Goal: Task Accomplishment & Management: Manage account settings

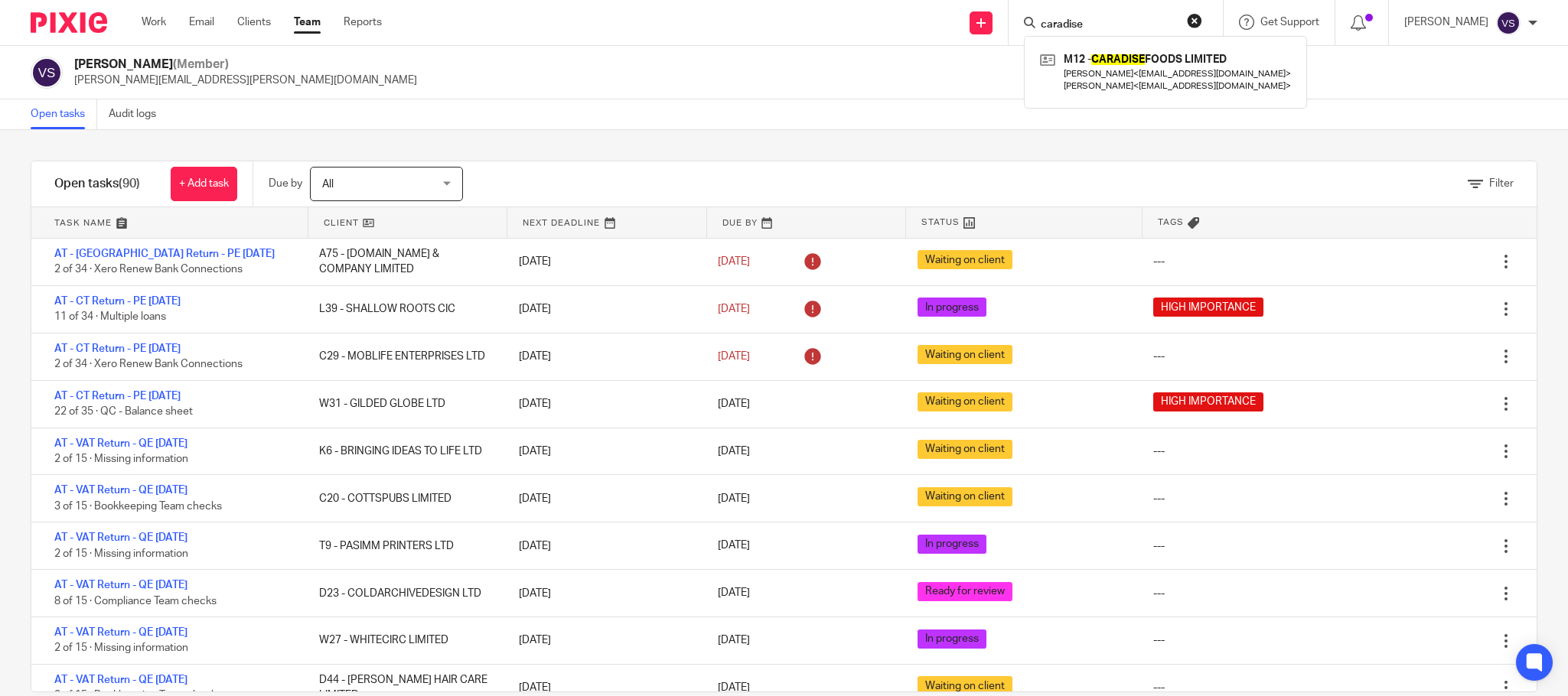
click at [1198, 13] on button "reset" at bounding box center [1194, 21] width 16 height 16
type input "caradise"
click at [666, 88] on div "Vaibhav Solanki (Member) vaibhav.solanki@confiancebizsol.com" at bounding box center [784, 72] width 1568 height 54
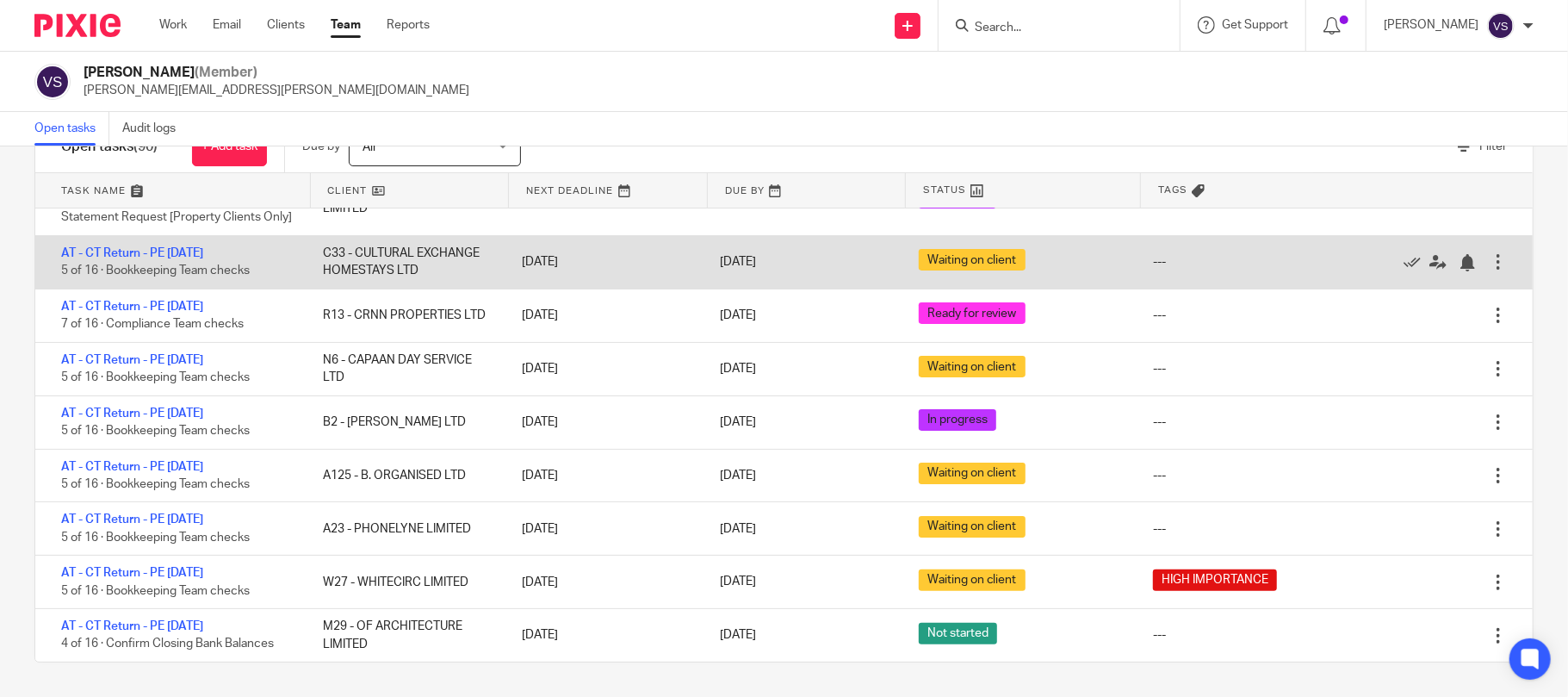
scroll to position [5167, 0]
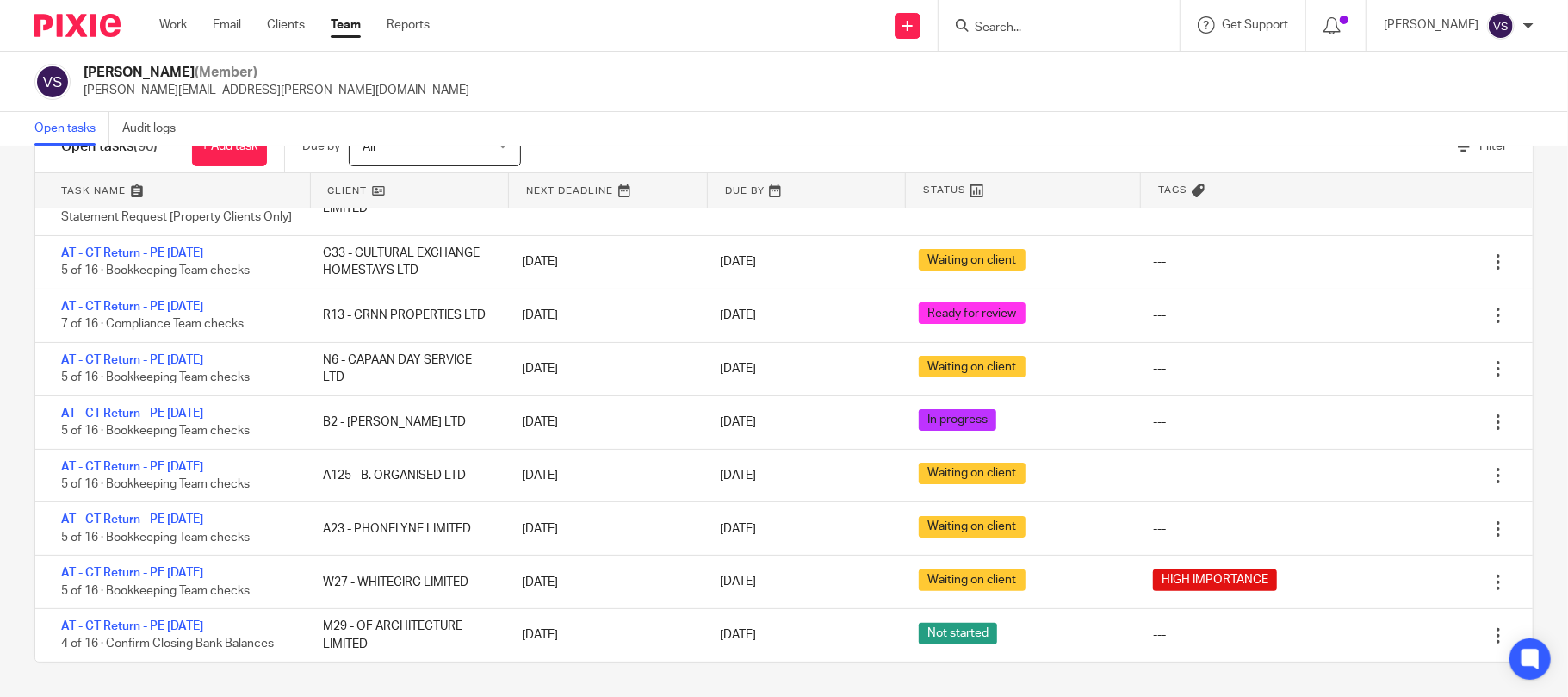
click at [979, 104] on div "Vaibhav Solanki (Member) vaibhav.solanki@confiancebizsol.com" at bounding box center [784, 82] width 1568 height 60
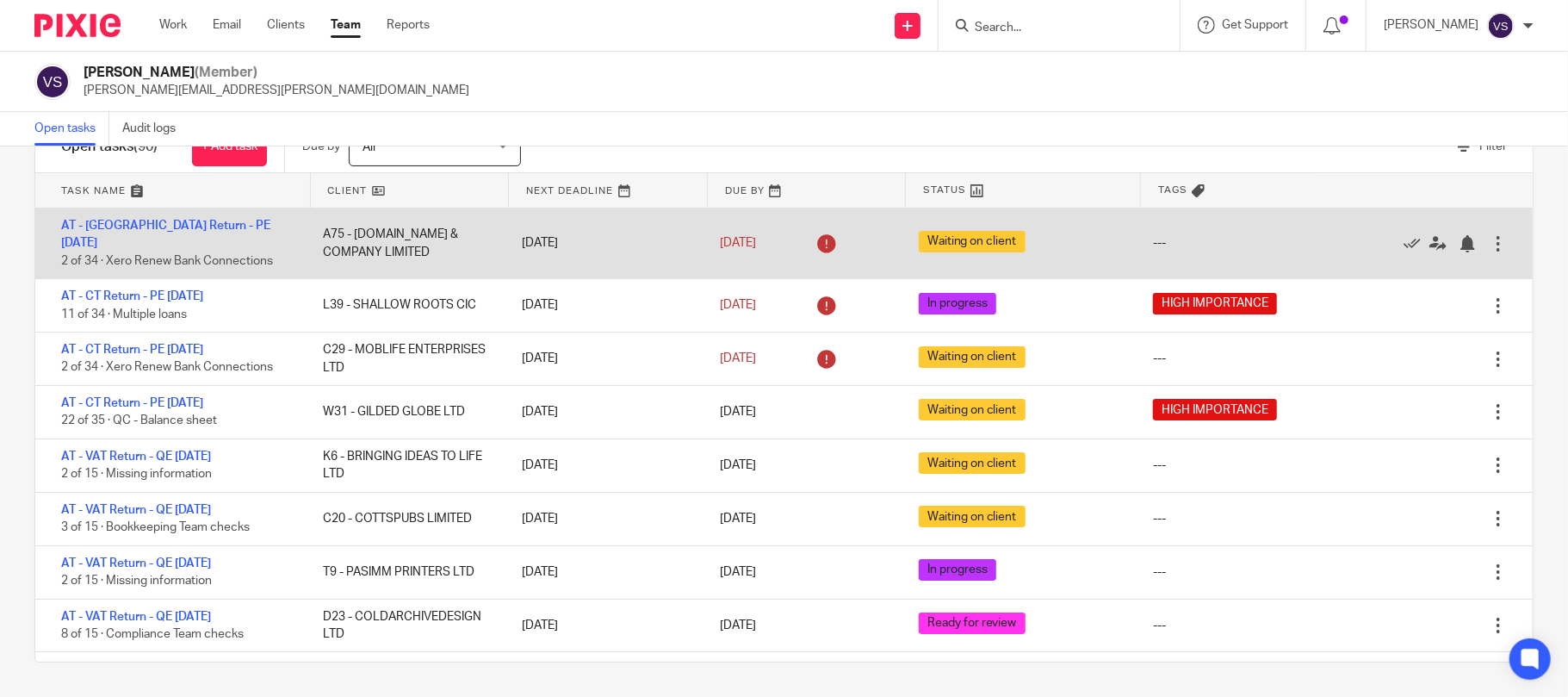
scroll to position [0, 0]
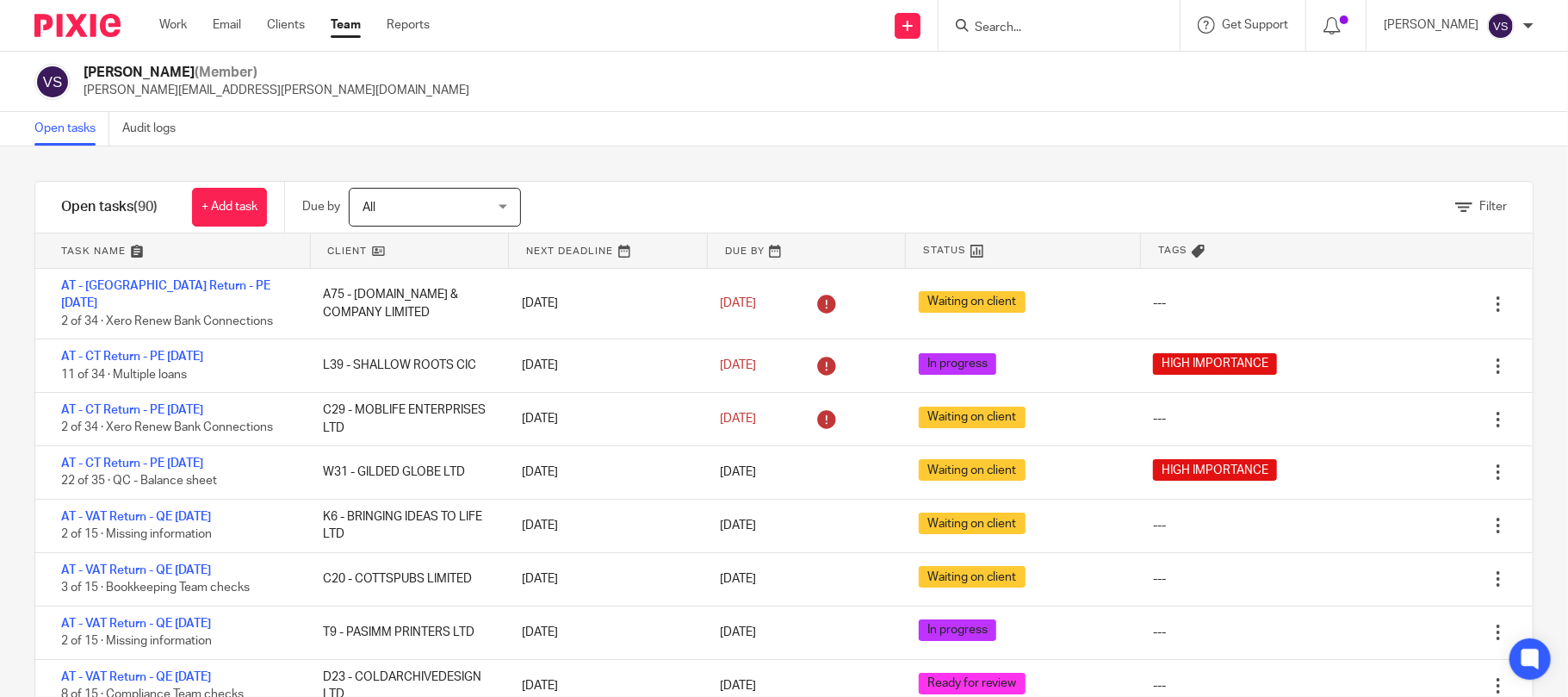
click at [1529, 25] on div at bounding box center [1528, 25] width 10 height 10
click at [1231, 112] on div "Open tasks Audit logs" at bounding box center [784, 129] width 1568 height 34
click at [1530, 22] on div at bounding box center [1528, 25] width 10 height 10
click at [1461, 70] on span "My profile" at bounding box center [1461, 68] width 54 height 12
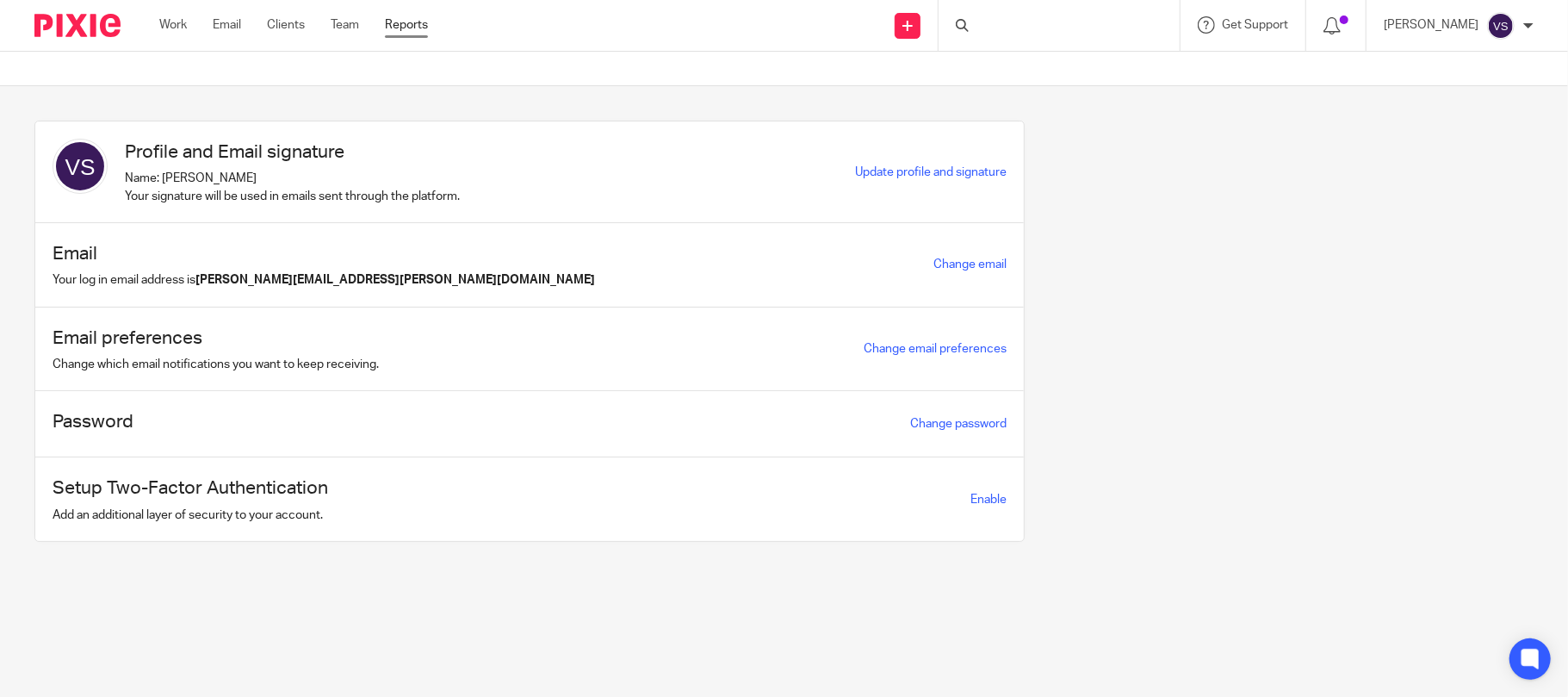
click at [407, 22] on link "Reports" at bounding box center [406, 25] width 43 height 18
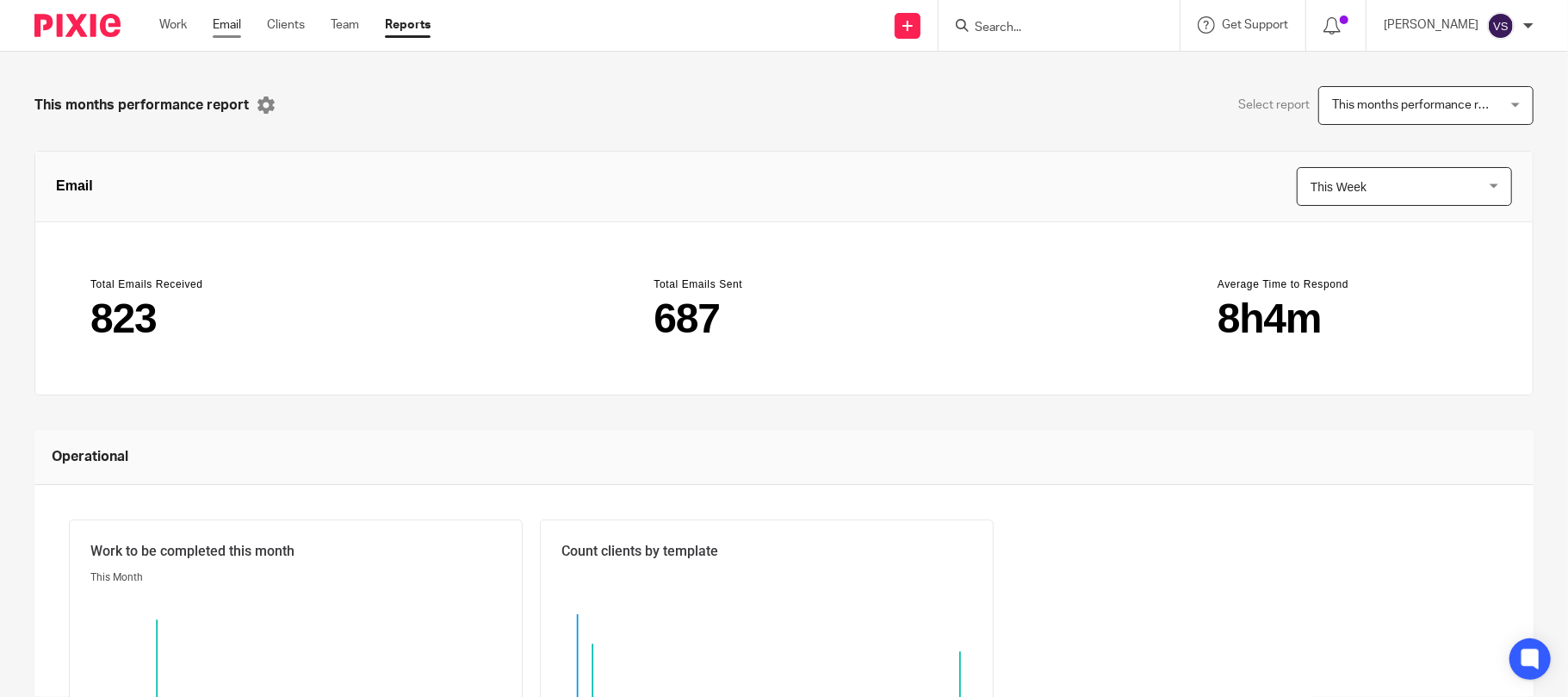
click at [235, 20] on link "Email" at bounding box center [226, 25] width 29 height 18
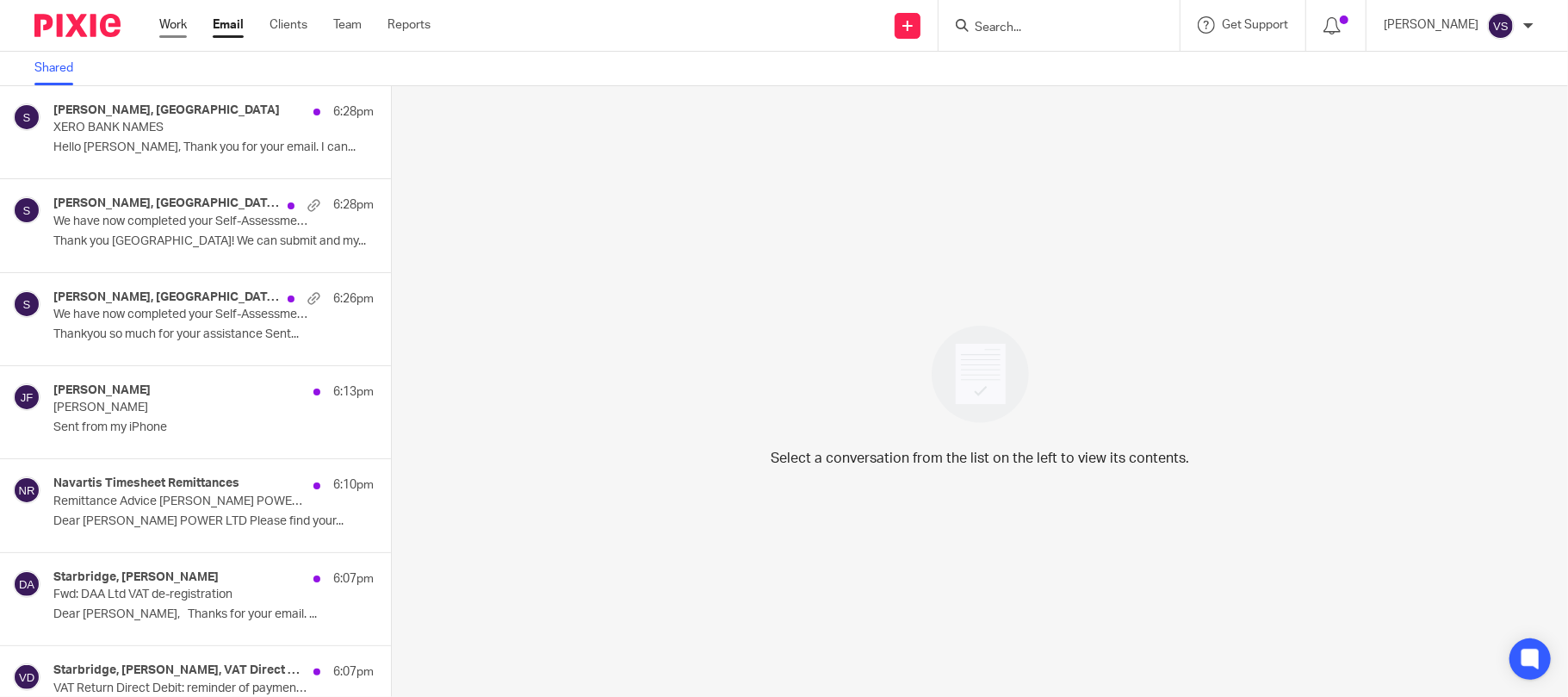
click at [165, 26] on link "Work" at bounding box center [173, 25] width 28 height 18
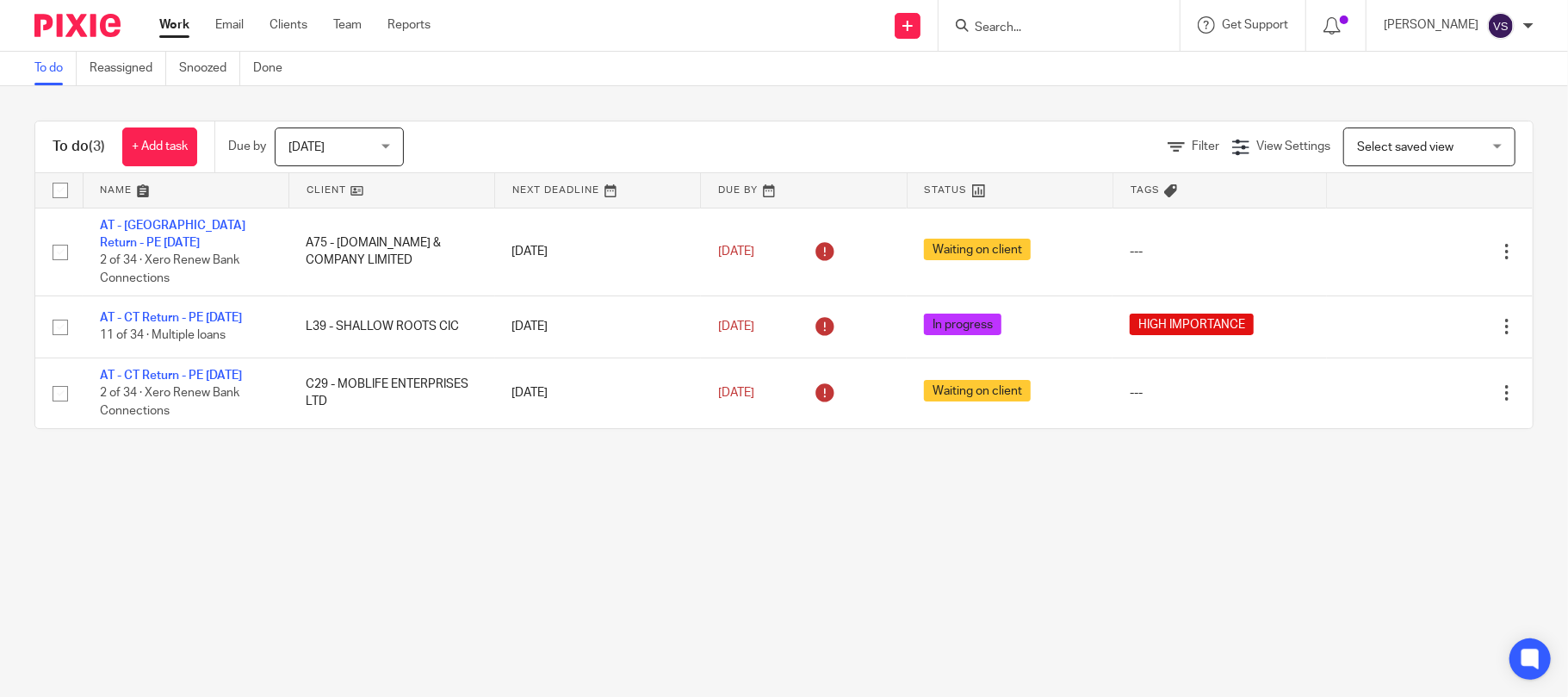
click at [1467, 149] on div "Select saved view Select saved view" at bounding box center [1429, 147] width 172 height 39
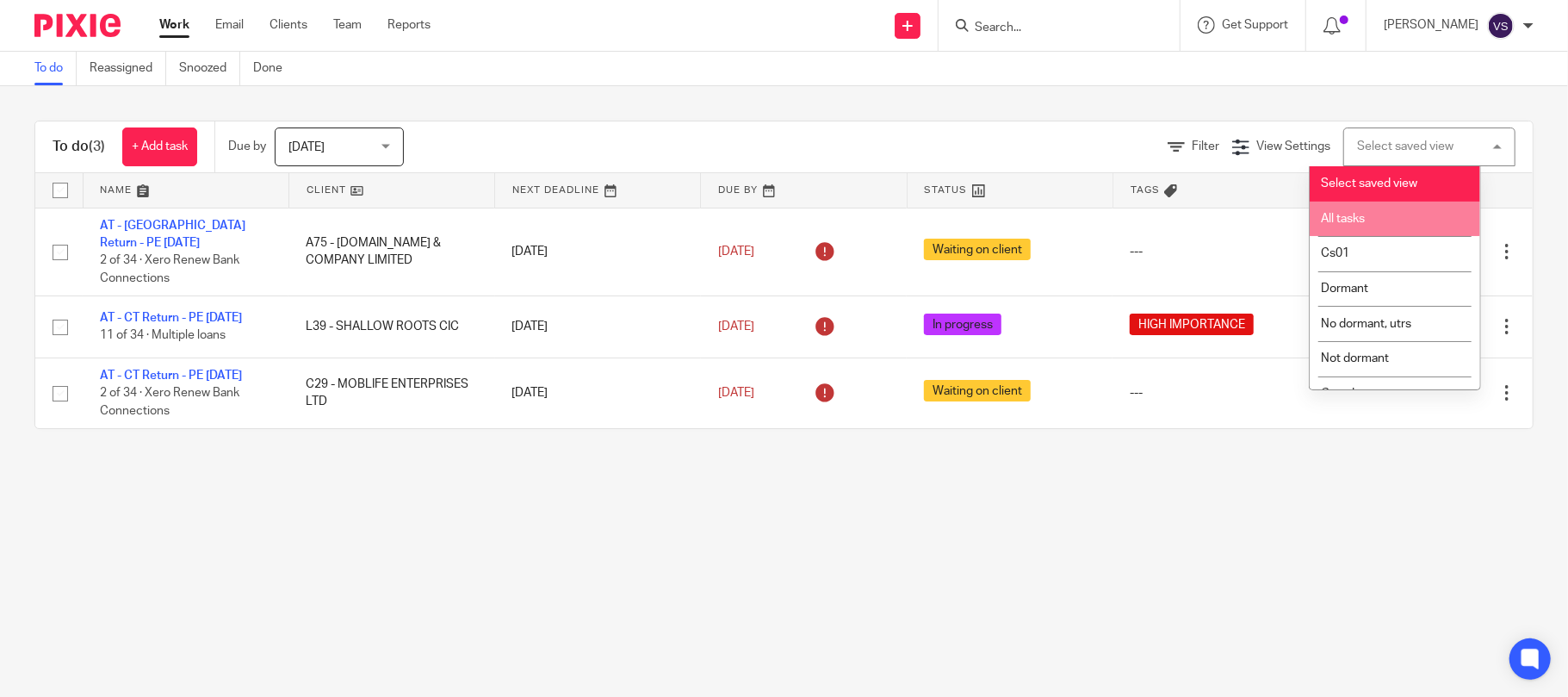
click at [1423, 215] on li "All tasks" at bounding box center [1395, 219] width 171 height 35
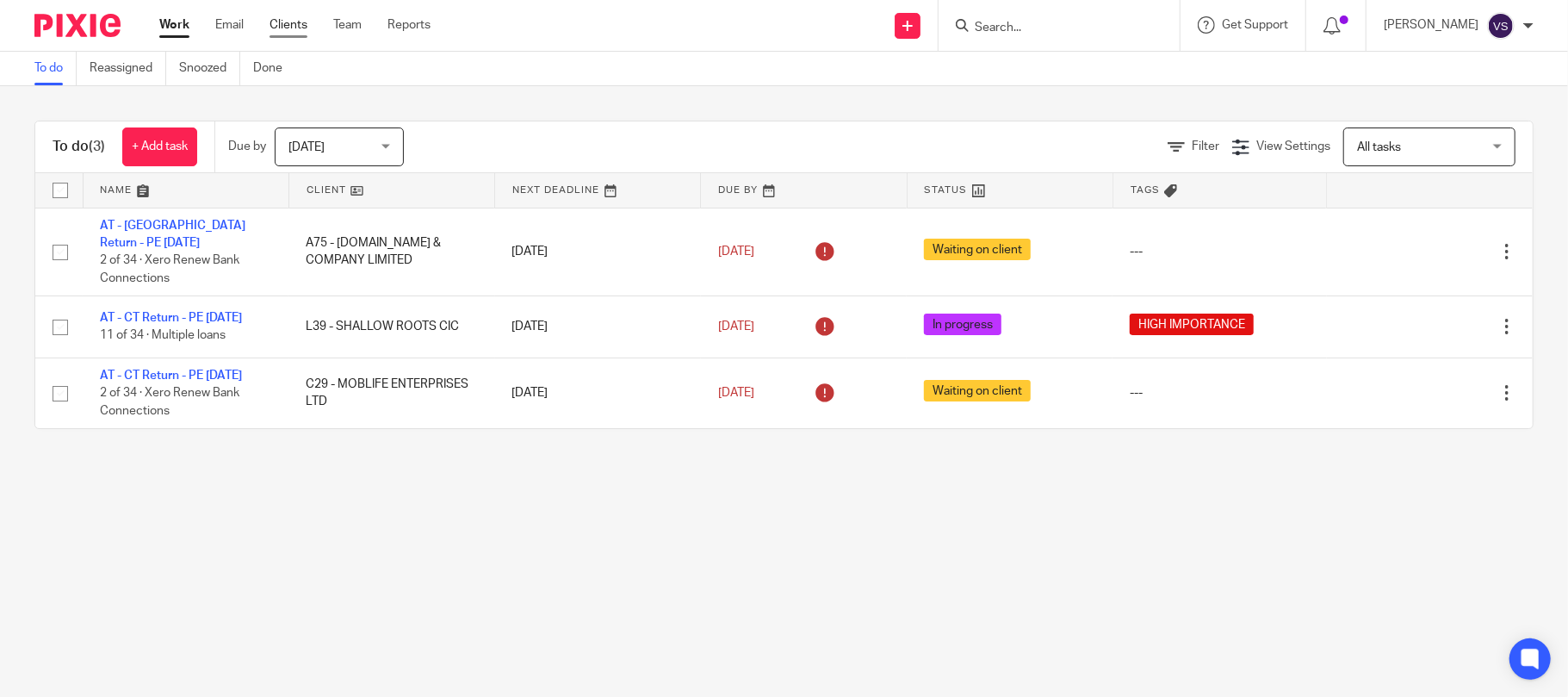
click at [276, 28] on link "Clients" at bounding box center [288, 25] width 38 height 18
click at [347, 32] on link "Team" at bounding box center [348, 25] width 29 height 18
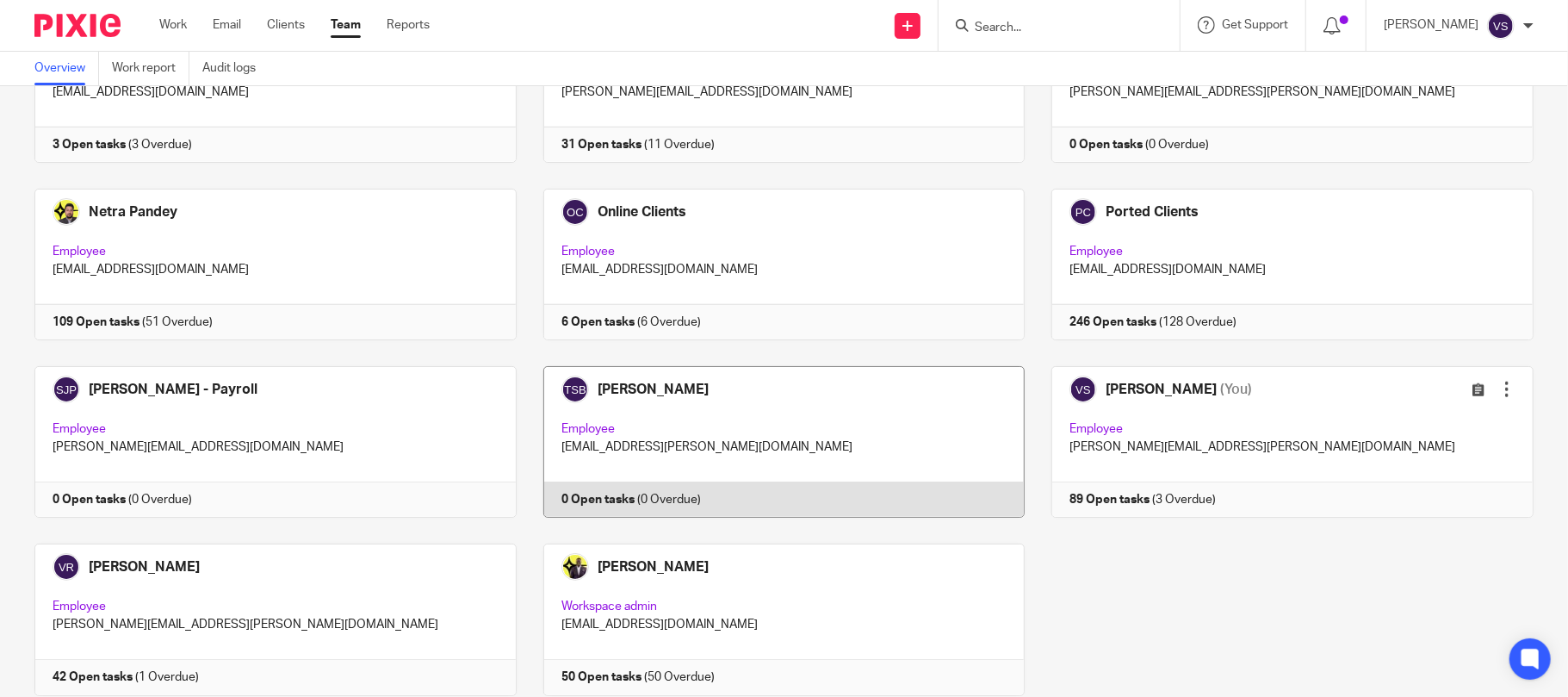
scroll to position [1128, 0]
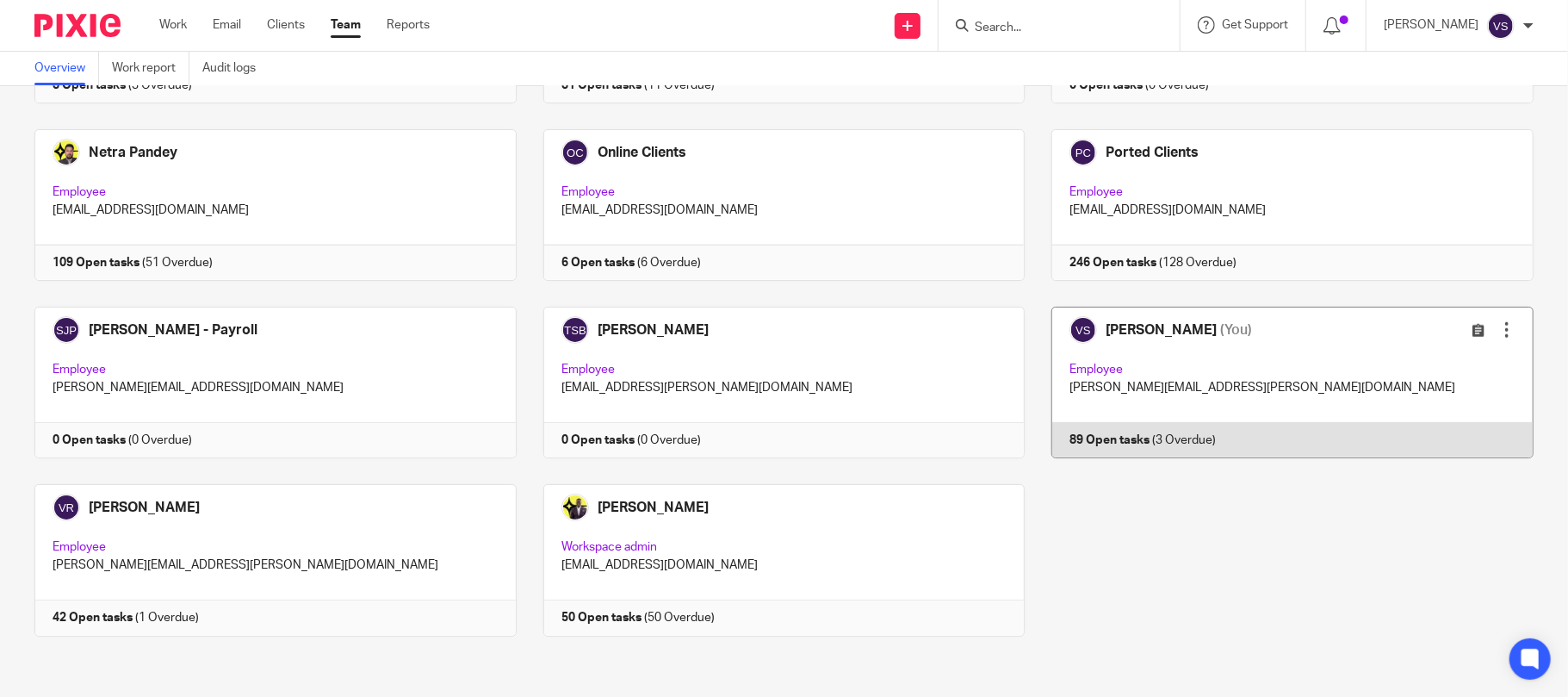
click at [1227, 379] on link at bounding box center [1279, 383] width 509 height 152
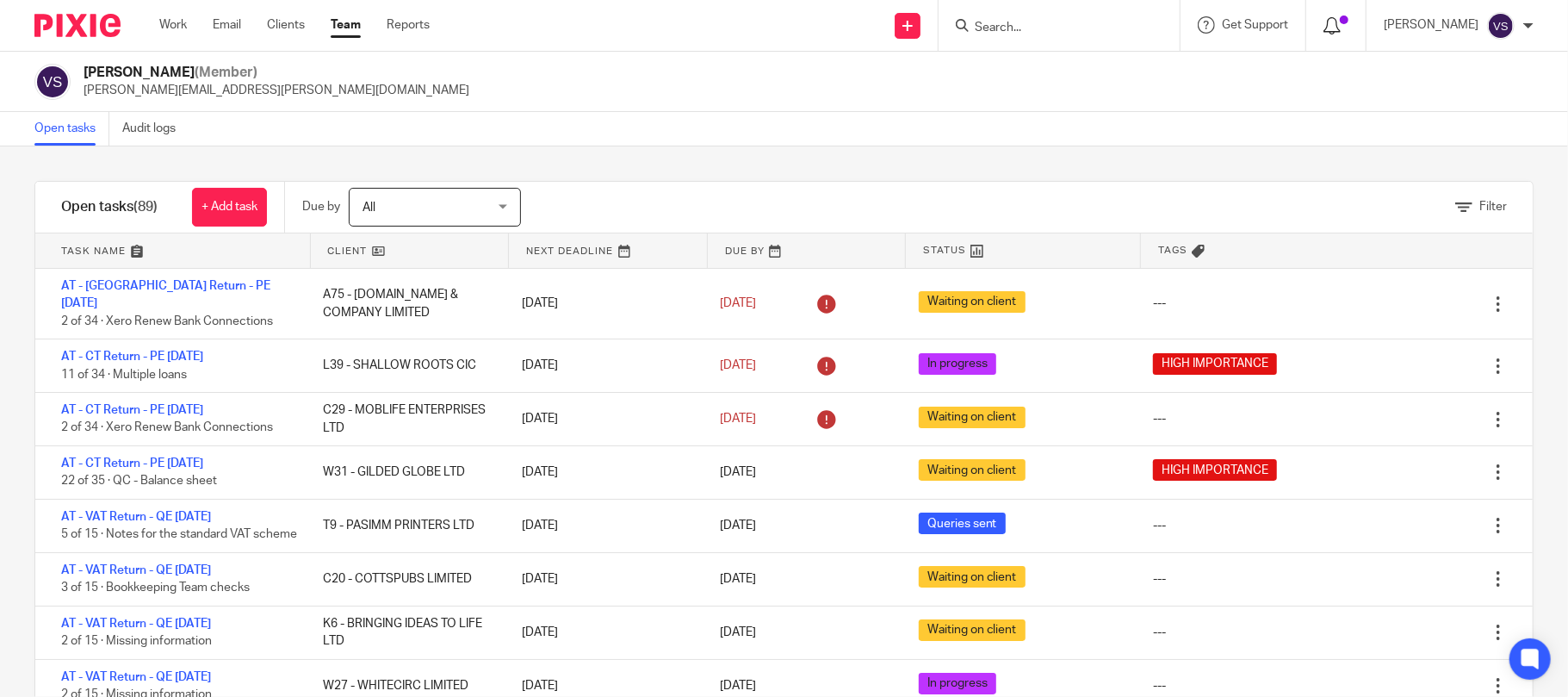
click at [1334, 29] on icon at bounding box center [1332, 26] width 18 height 18
click at [472, 200] on span "All" at bounding box center [425, 206] width 126 height 36
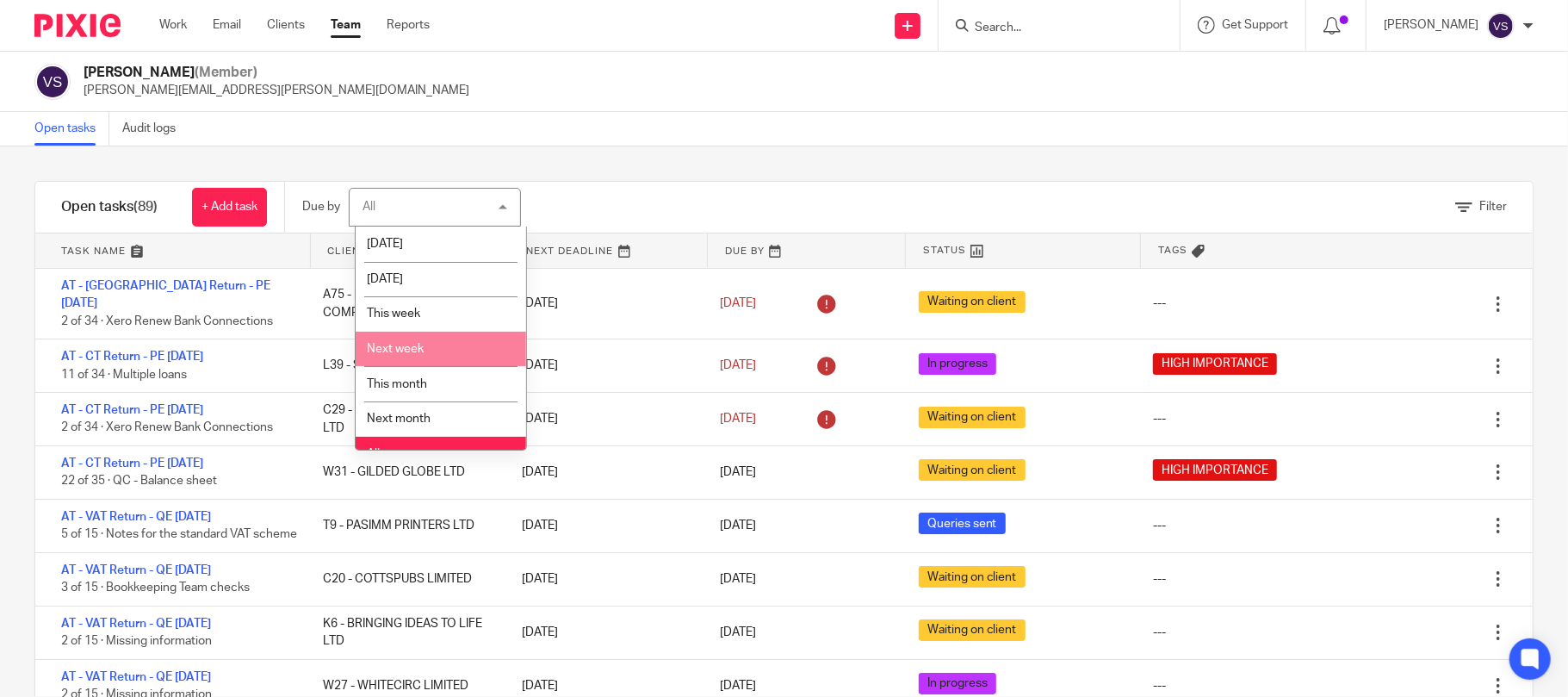
scroll to position [21, 0]
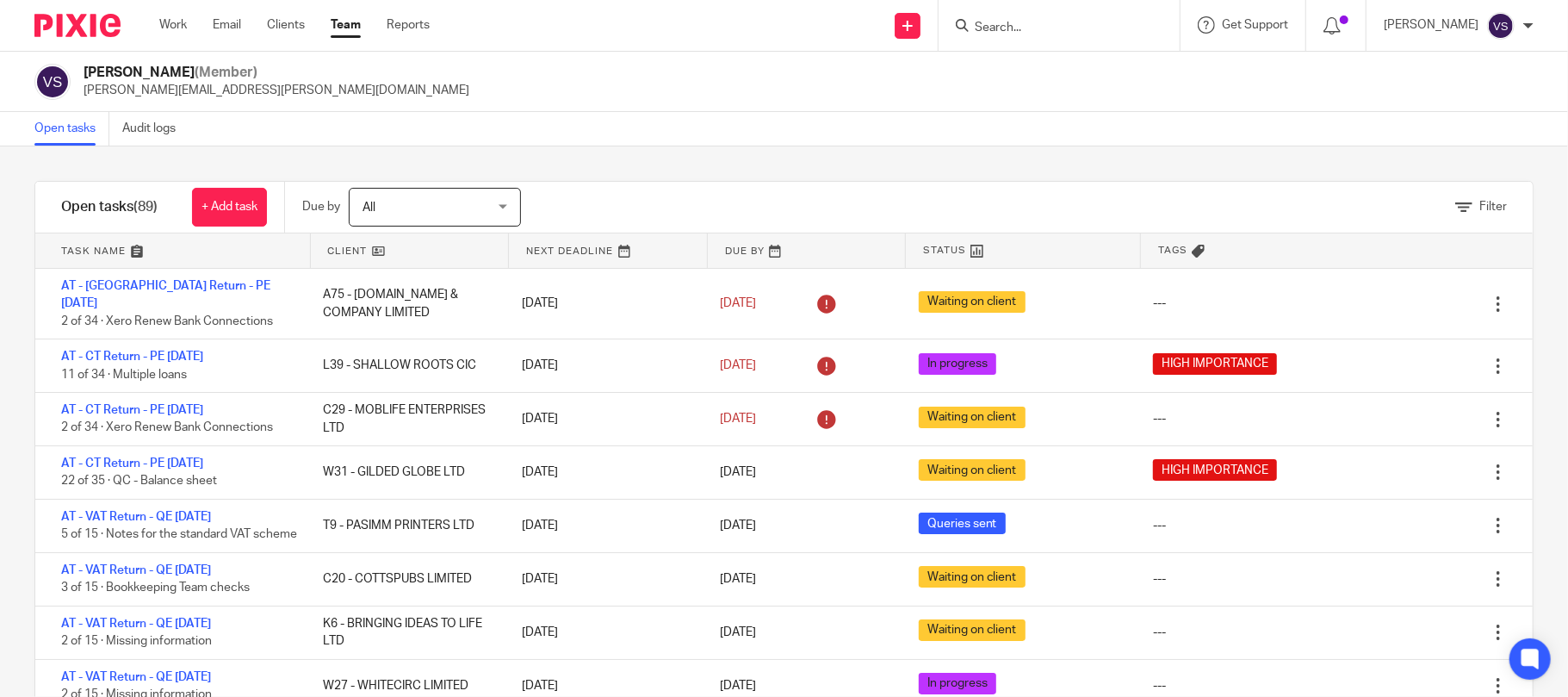
click at [672, 58] on div "[PERSON_NAME] (Member) [PERSON_NAME][EMAIL_ADDRESS][PERSON_NAME][DOMAIN_NAME]" at bounding box center [784, 82] width 1568 height 60
click at [1533, 31] on div "[PERSON_NAME]" at bounding box center [1459, 26] width 150 height 28
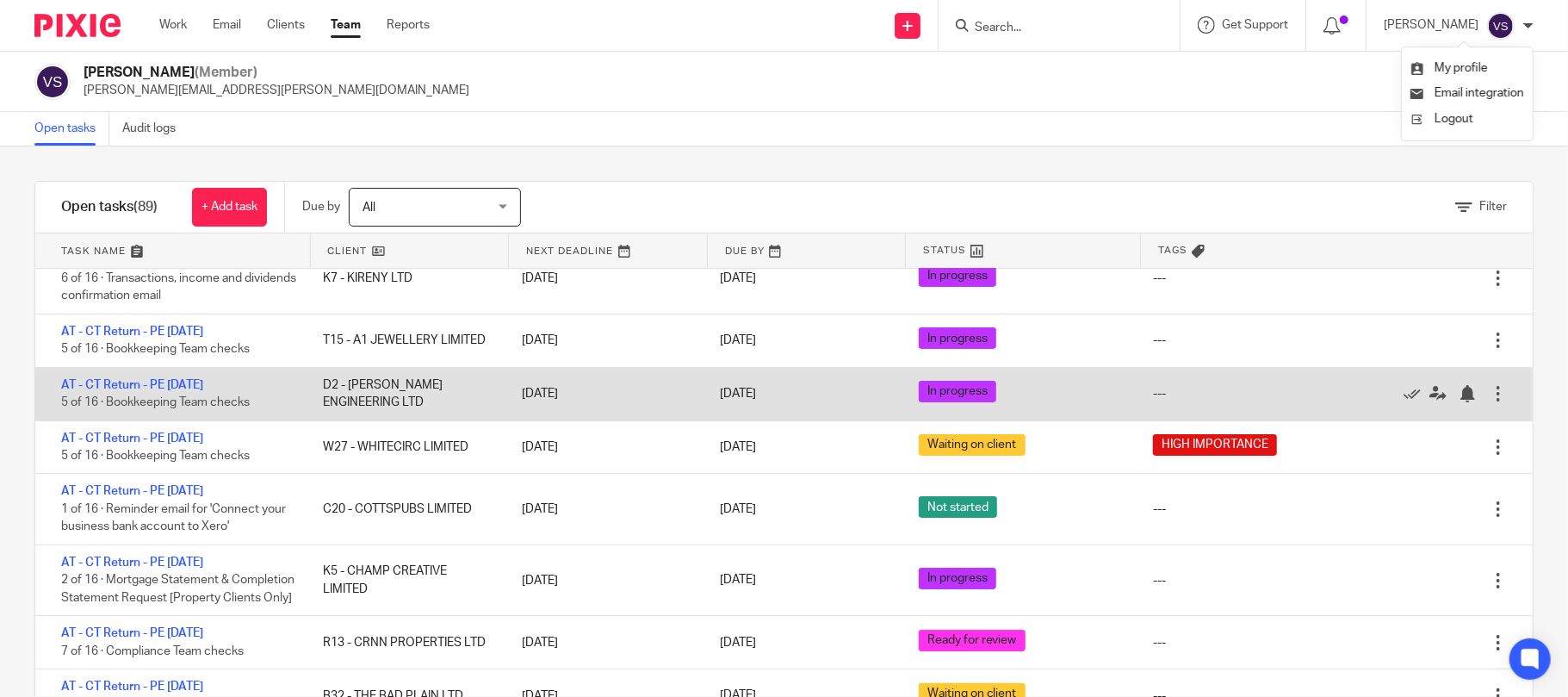
scroll to position [5131, 0]
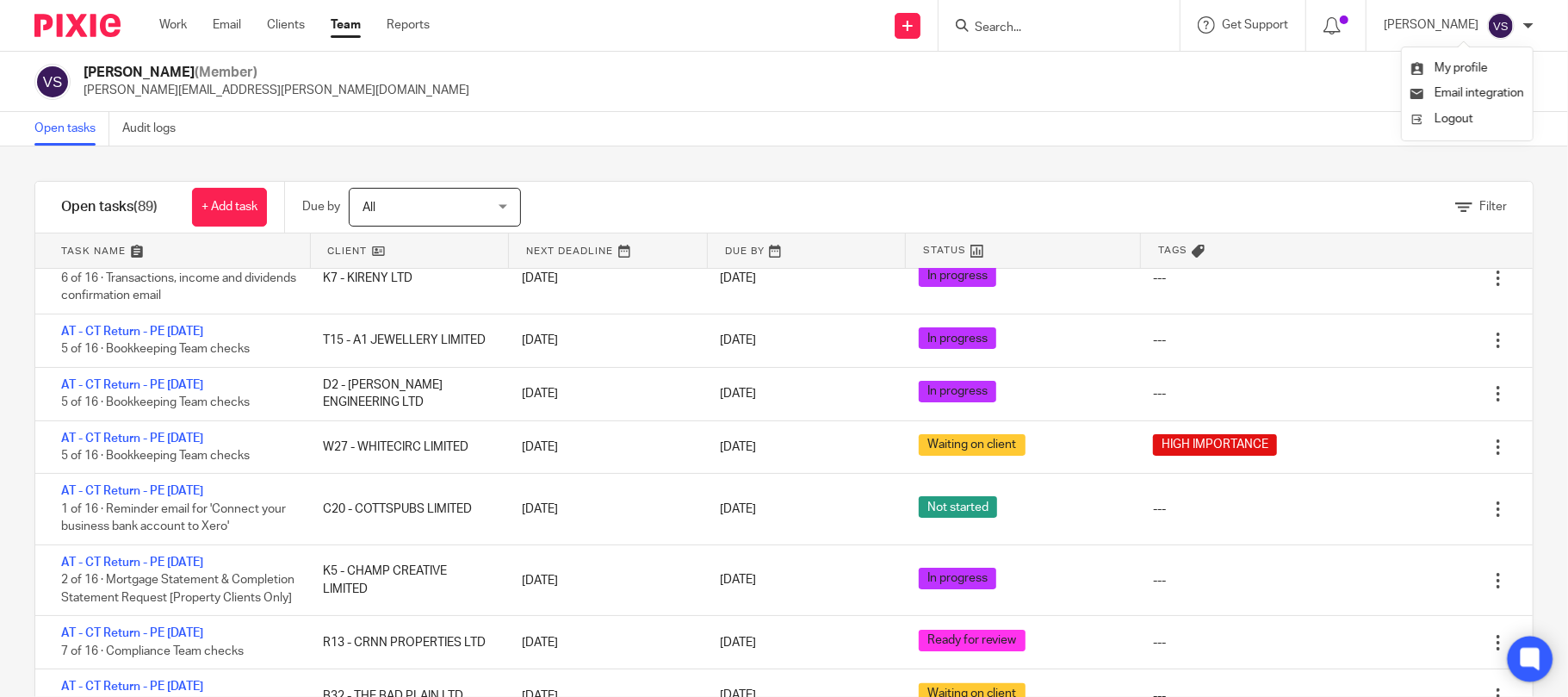
click at [1526, 652] on icon at bounding box center [1530, 658] width 13 height 13
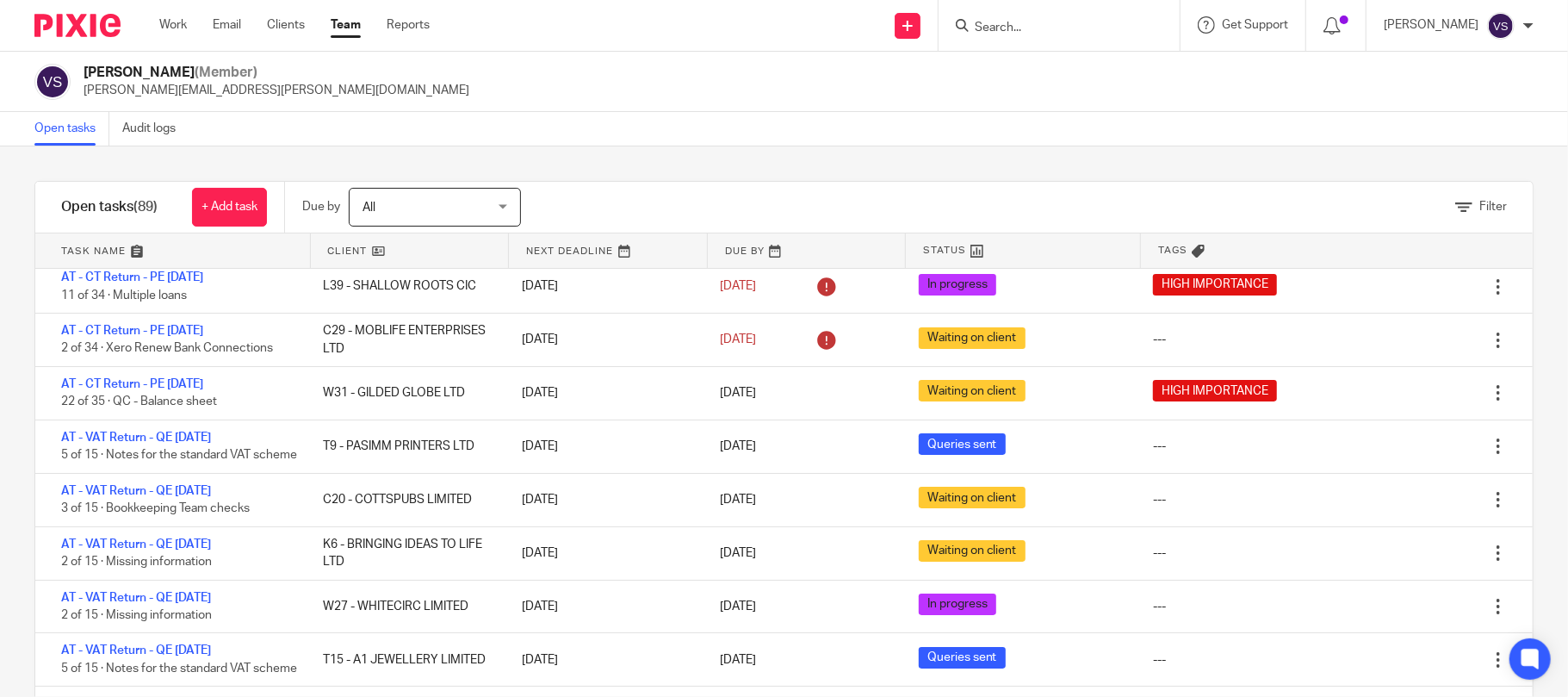
scroll to position [0, 0]
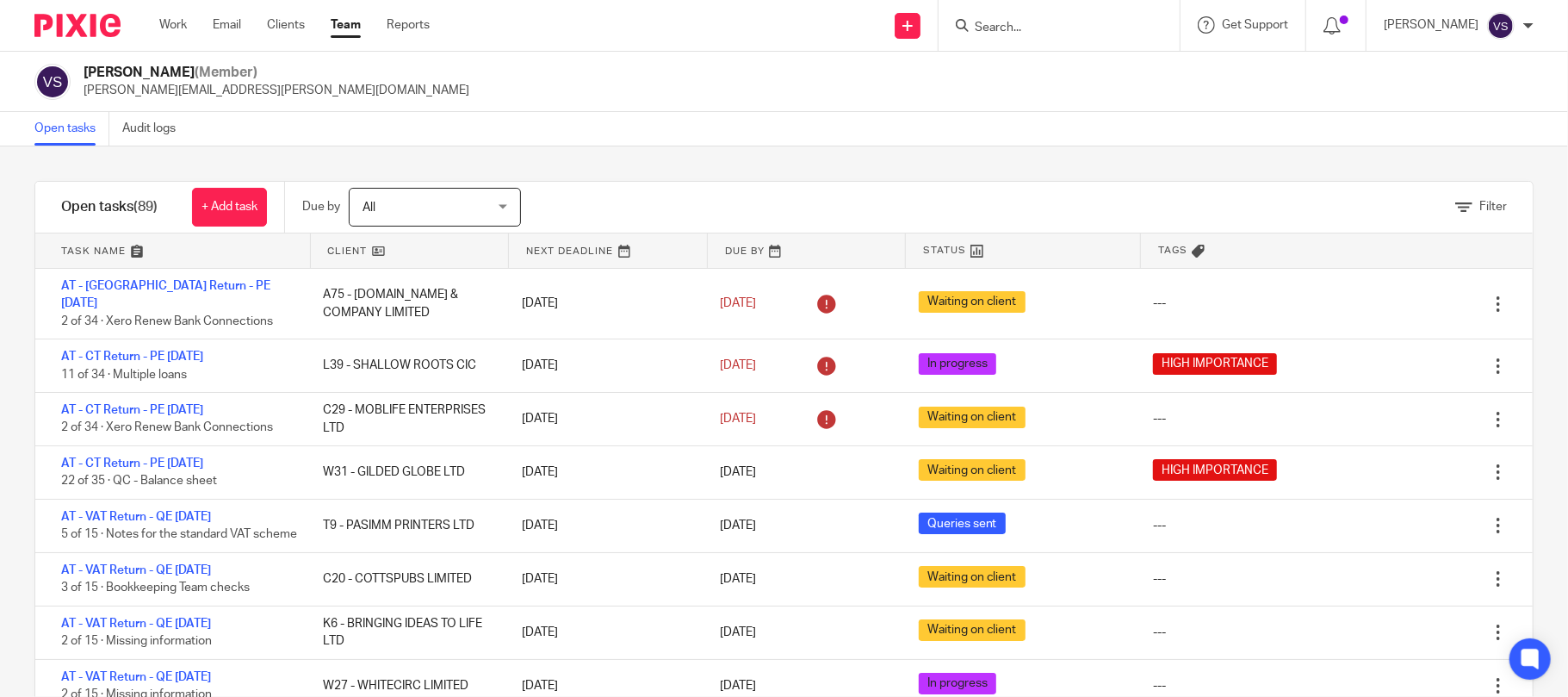
click at [370, 248] on link at bounding box center [410, 250] width 198 height 34
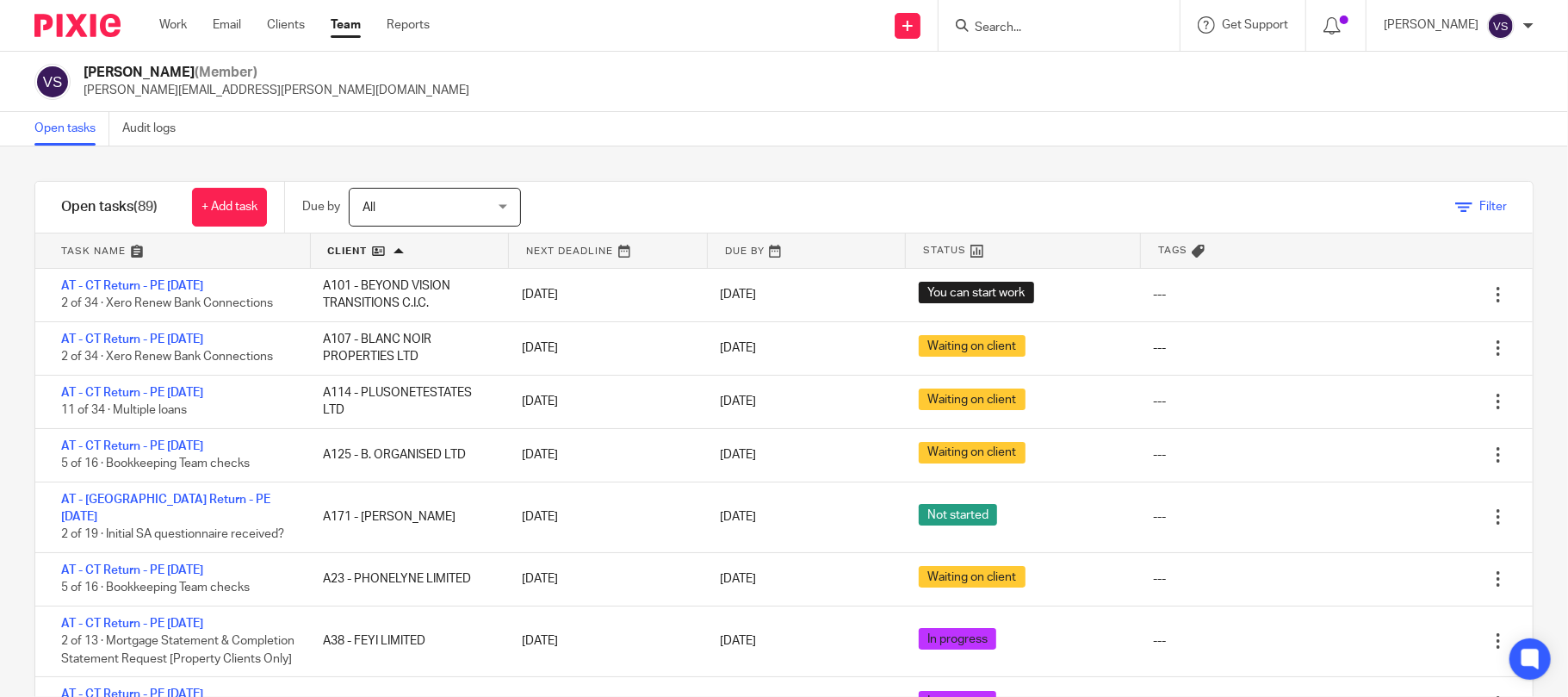
click at [1479, 201] on span "Filter" at bounding box center [1493, 206] width 28 height 12
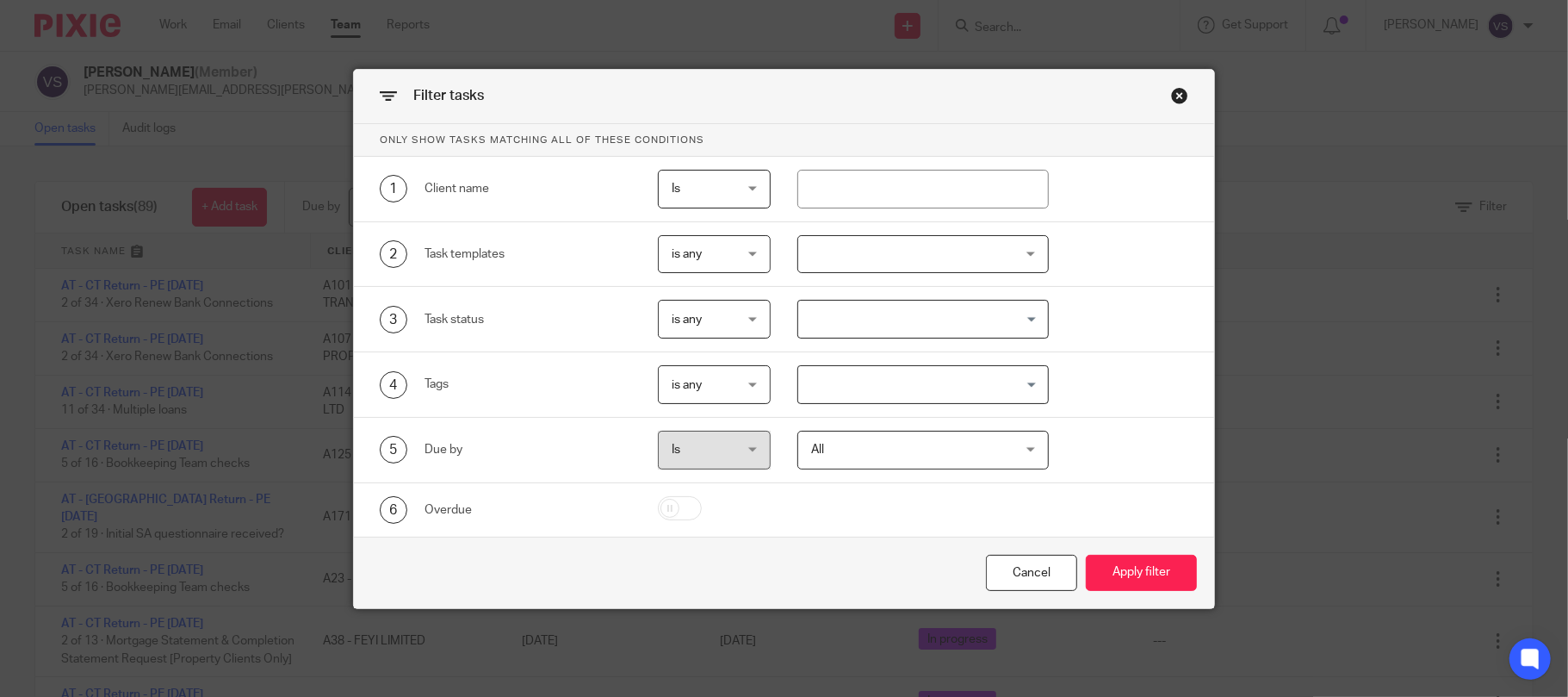
click at [714, 179] on span "Is" at bounding box center [711, 188] width 79 height 36
click at [698, 222] on li "Is" at bounding box center [706, 228] width 111 height 35
click at [1172, 98] on div "Close this dialog window" at bounding box center [1180, 95] width 18 height 18
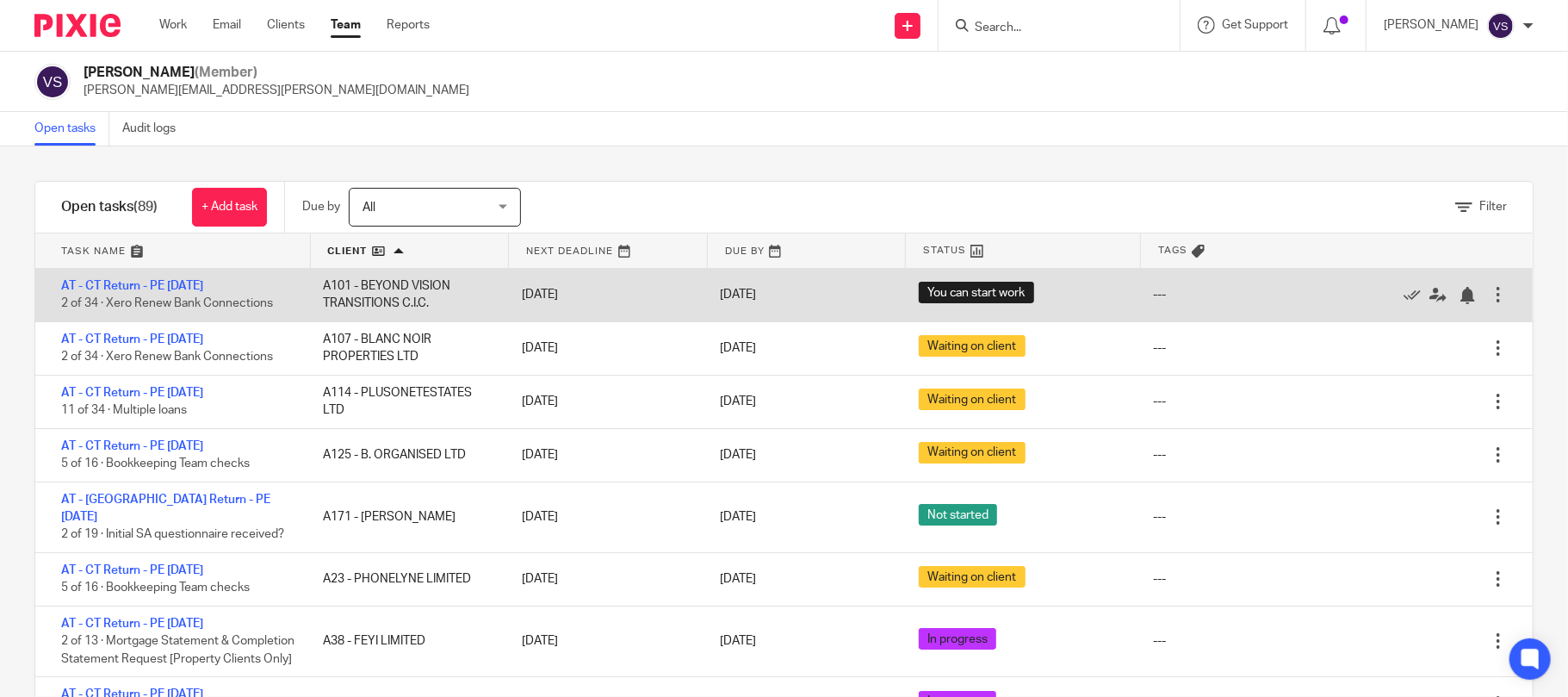
click at [1489, 290] on div at bounding box center [1498, 294] width 18 height 18
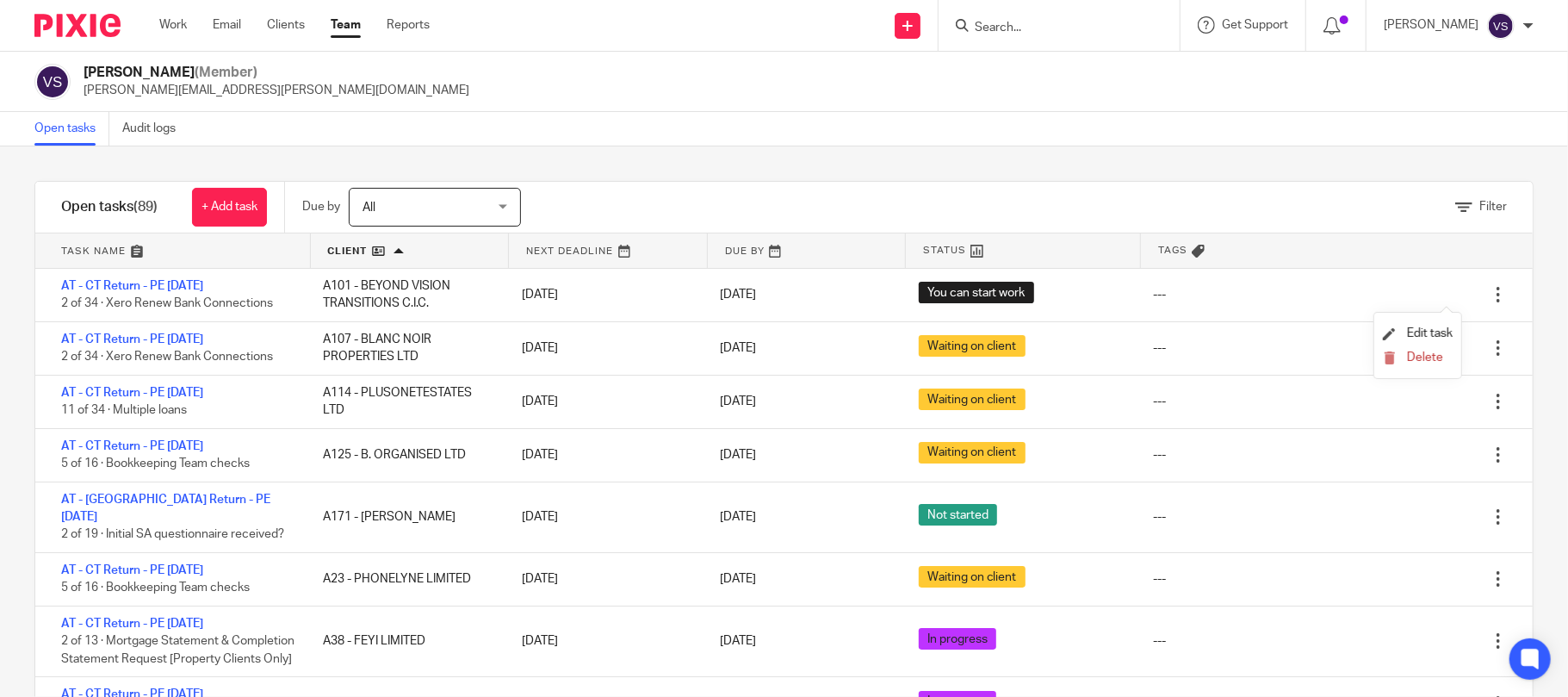
click at [1159, 86] on div "Vaibhav Solanki (Member) vaibhav.solanki@confiancebizsol.com" at bounding box center [784, 82] width 1499 height 36
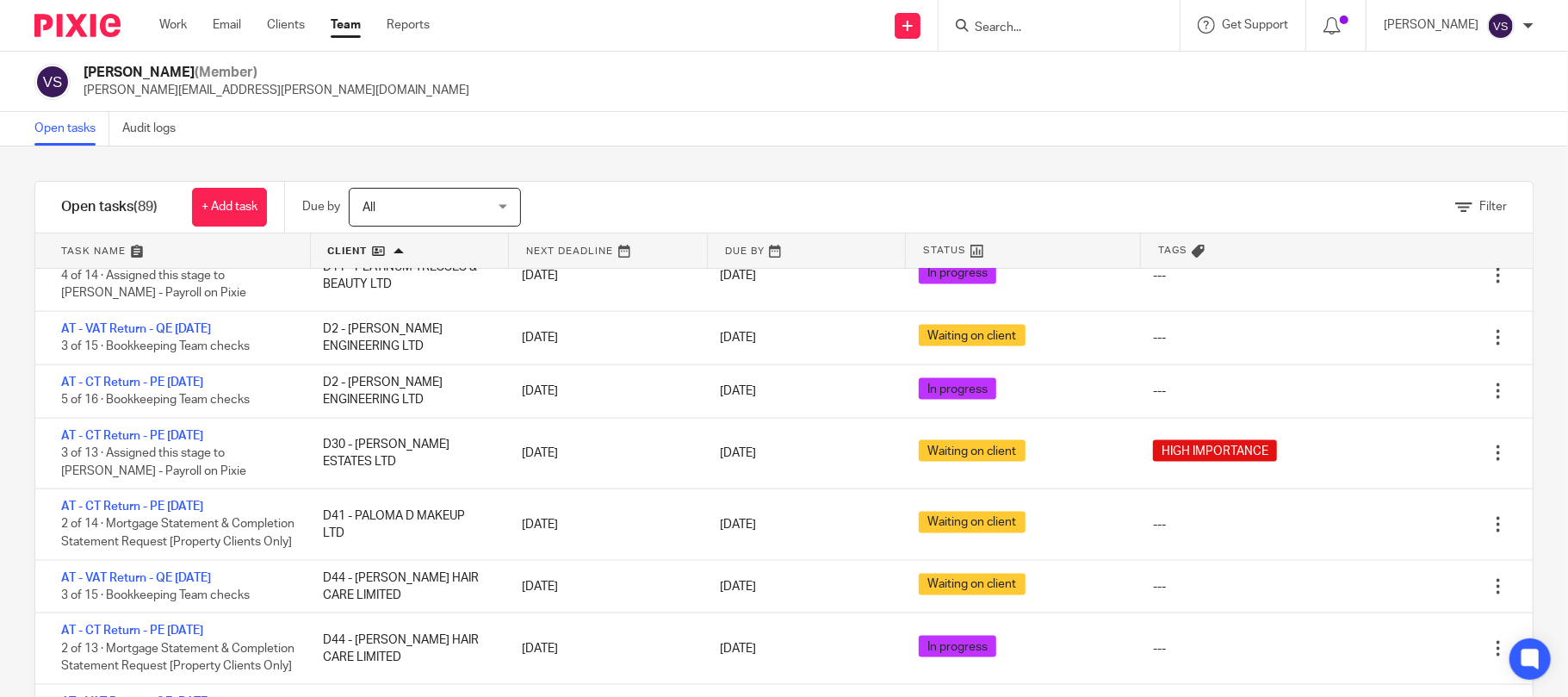
scroll to position [1722, 0]
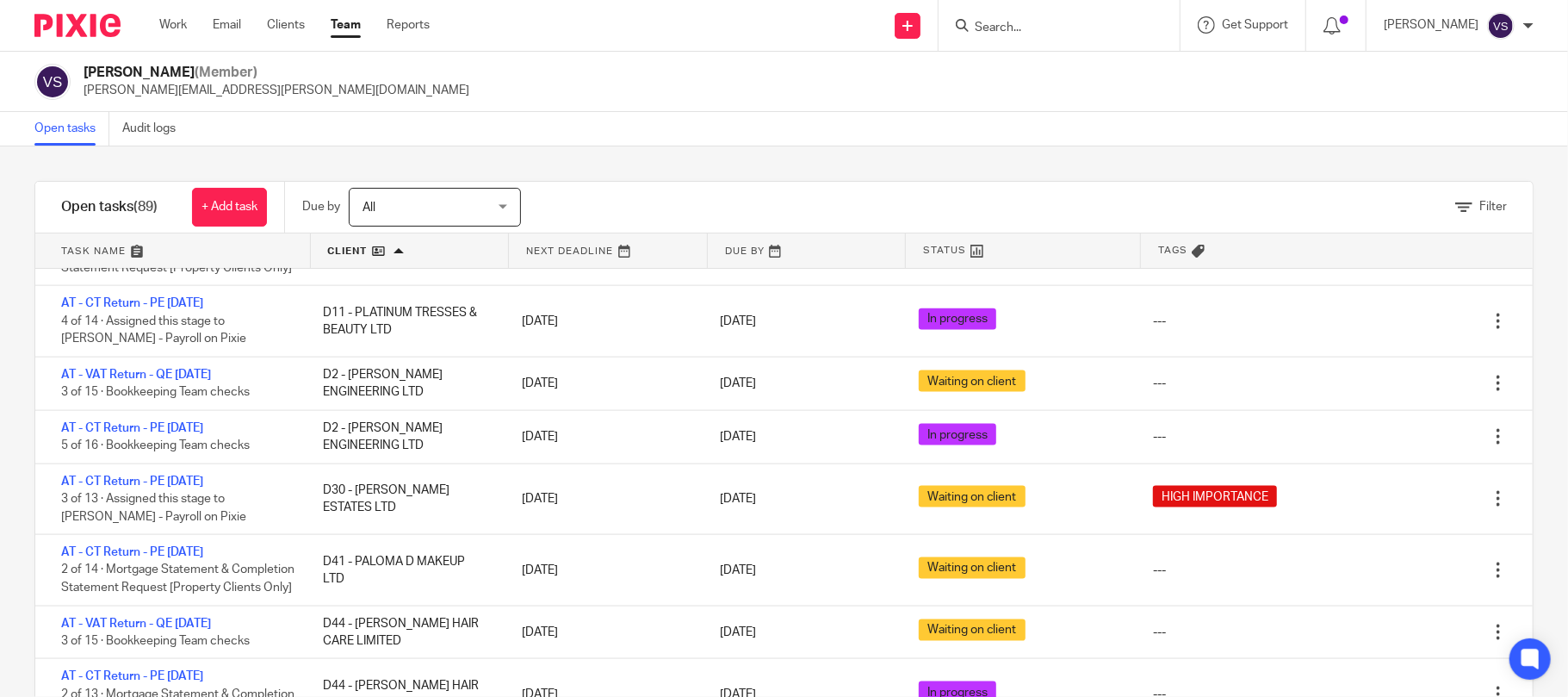
click at [1038, 29] on input "Search" at bounding box center [1050, 28] width 155 height 16
paste input "BRINGING IDEAS TO LIFE LTD"
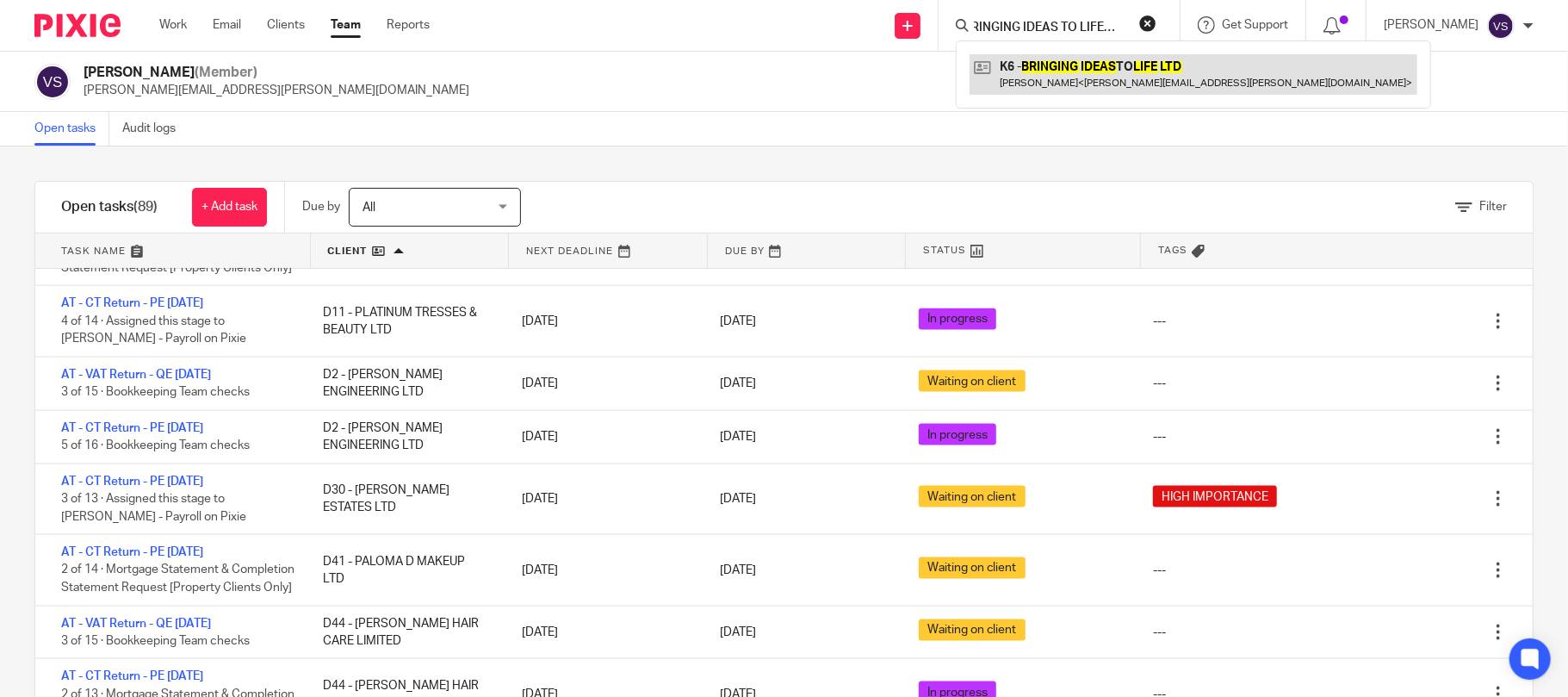
type input "BRINGING IDEAS TO LIFE LTD"
click at [1051, 83] on link at bounding box center [1193, 74] width 448 height 40
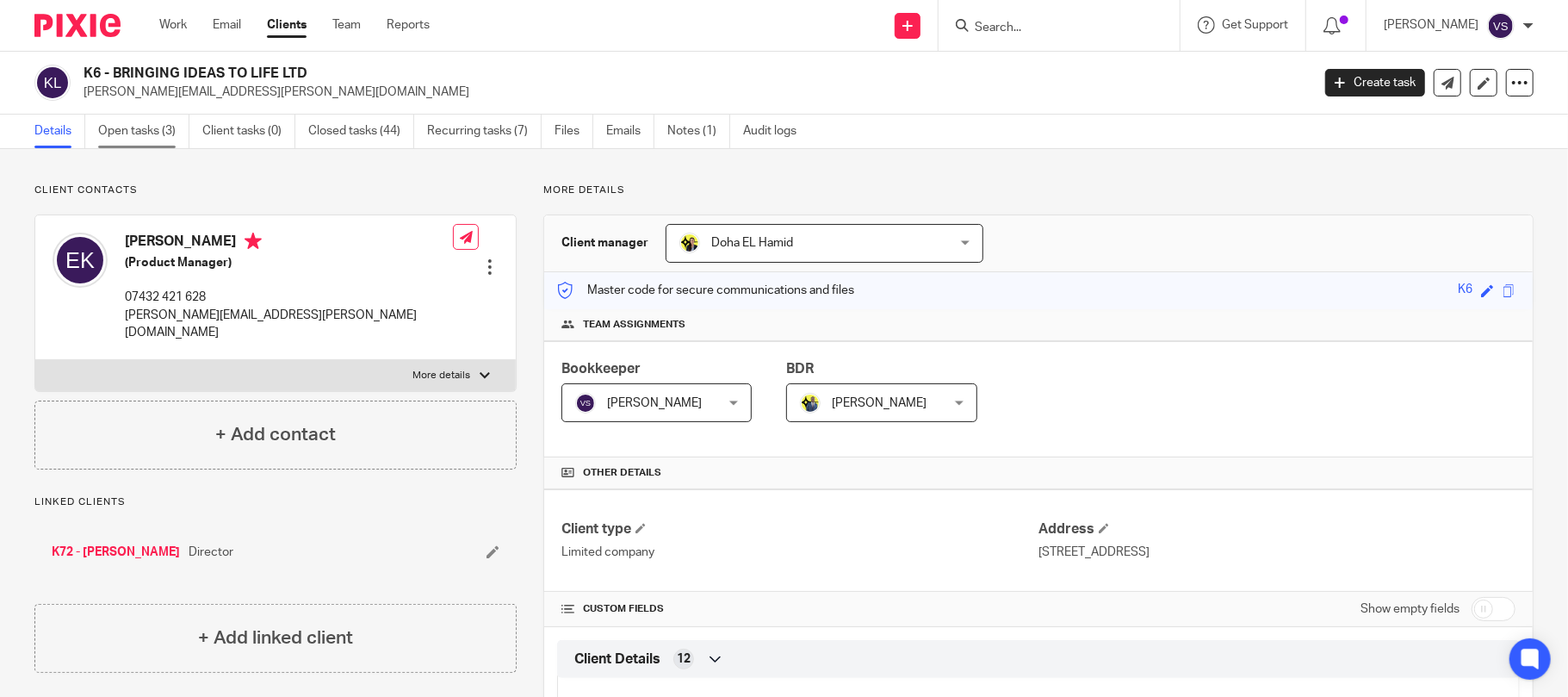
click at [150, 129] on link "Open tasks (3)" at bounding box center [144, 132] width 91 height 33
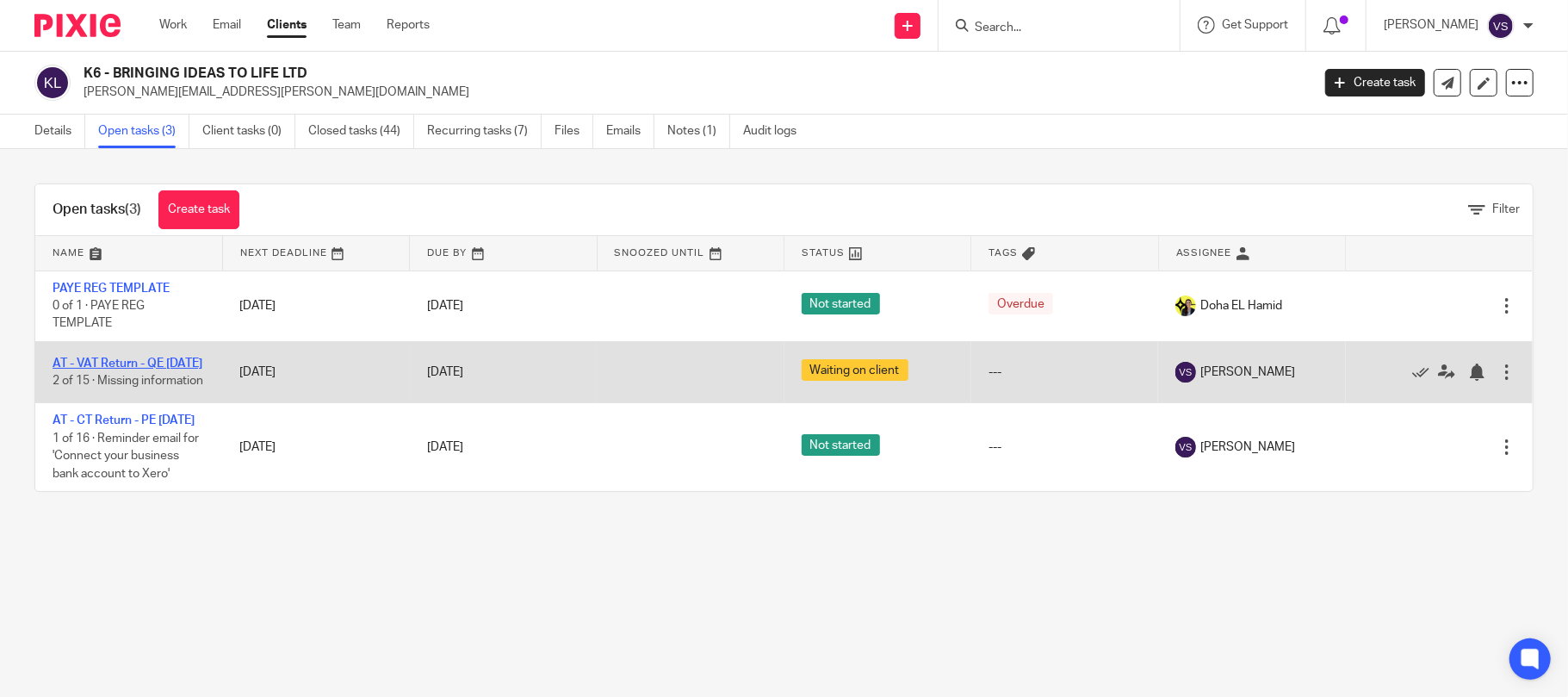
click at [150, 358] on link "AT - VAT Return - QE [DATE]" at bounding box center [128, 363] width 150 height 12
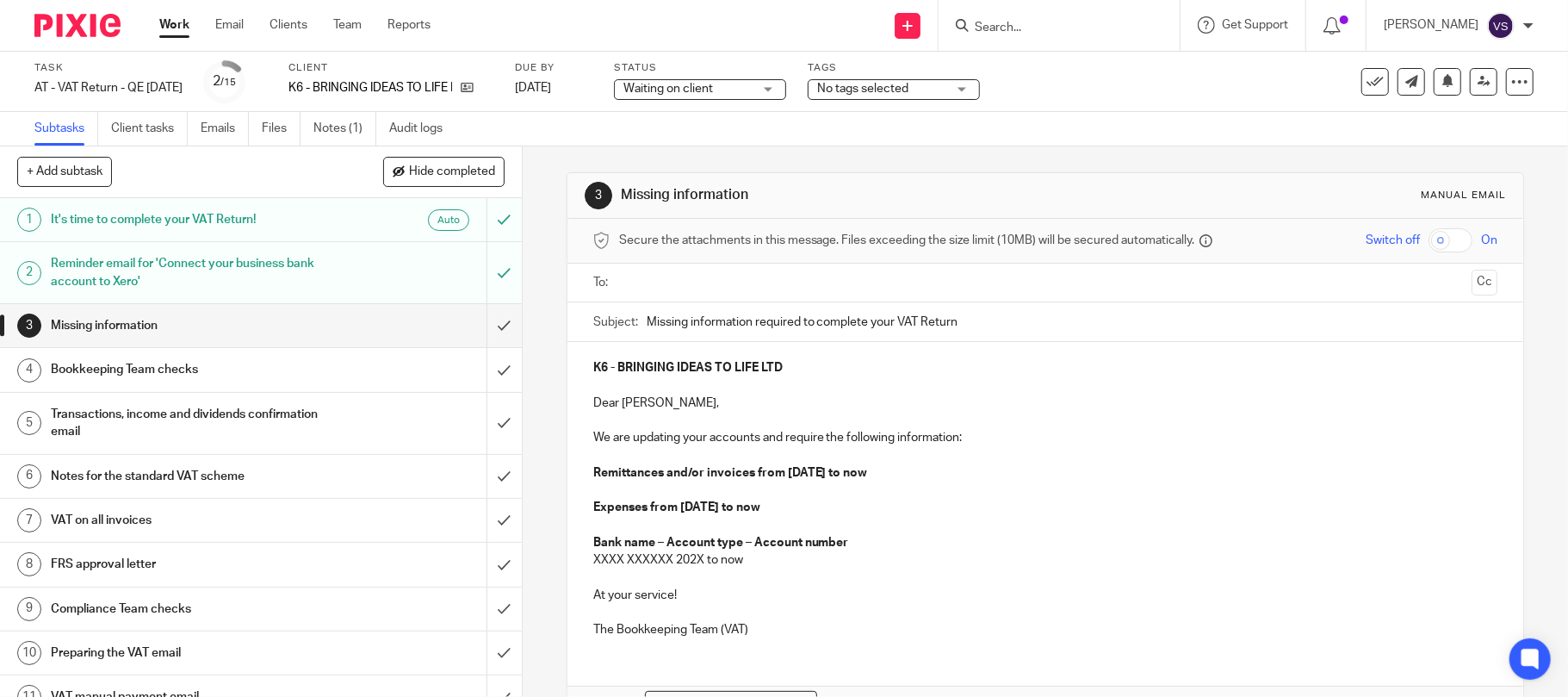
click at [319, 277] on div "Reminder email for 'Connect your business bank account to Xero'" at bounding box center [260, 272] width 419 height 44
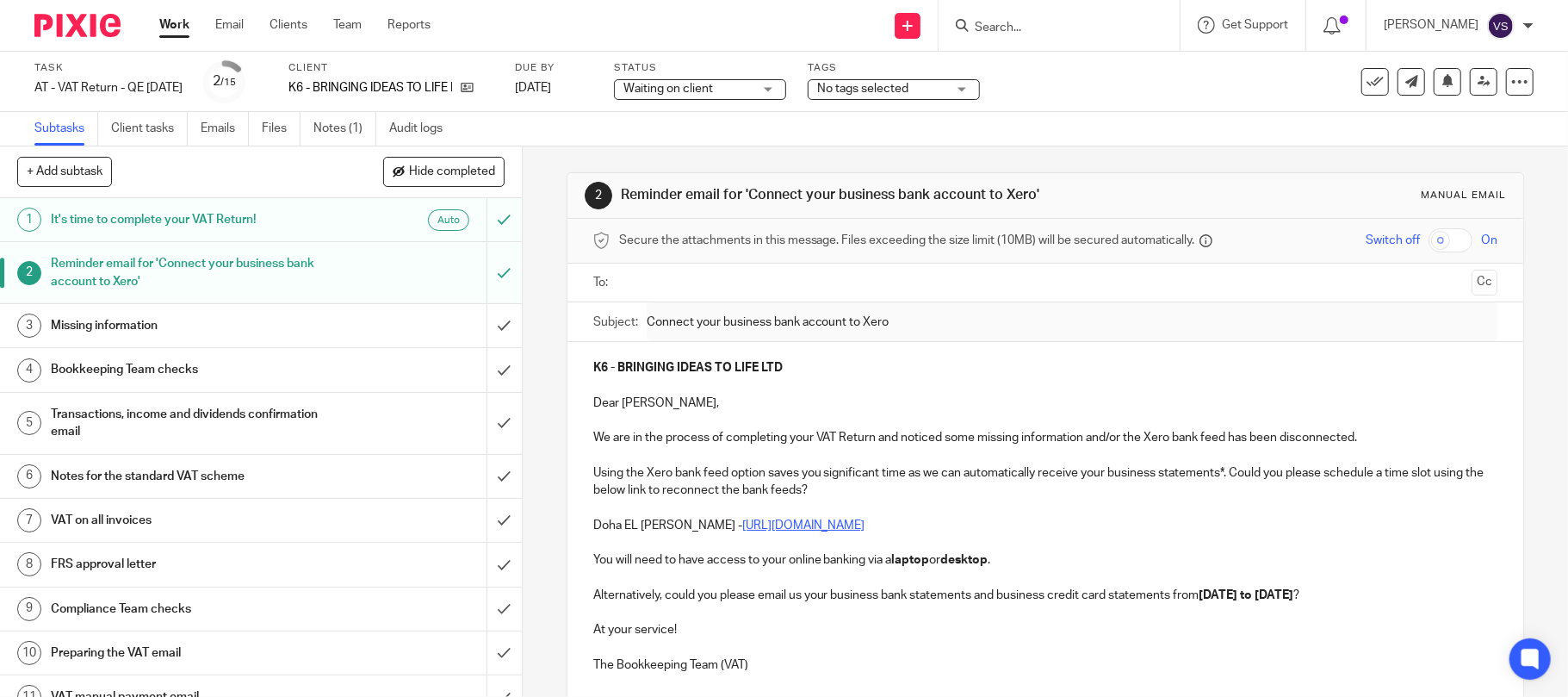
click at [717, 285] on input "text" at bounding box center [1045, 283] width 841 height 19
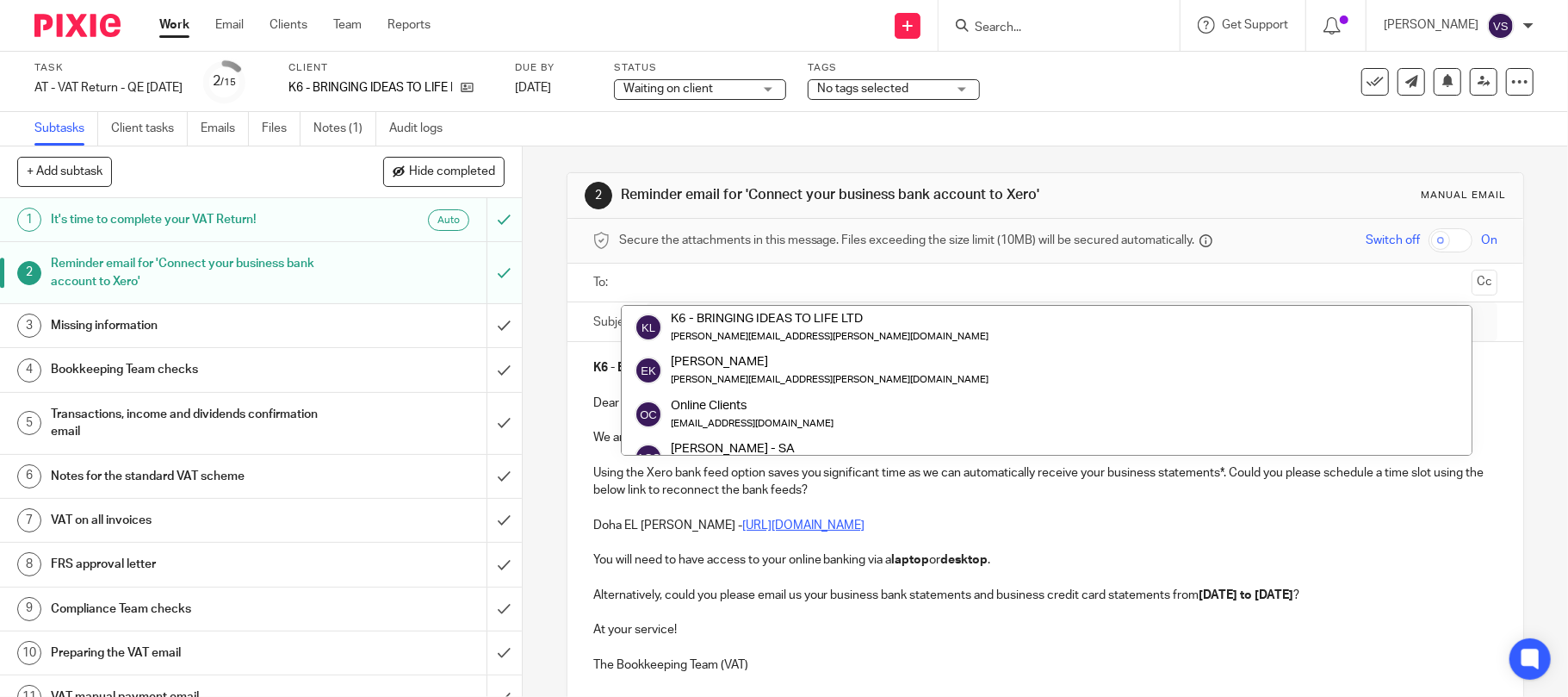
scroll to position [87, 0]
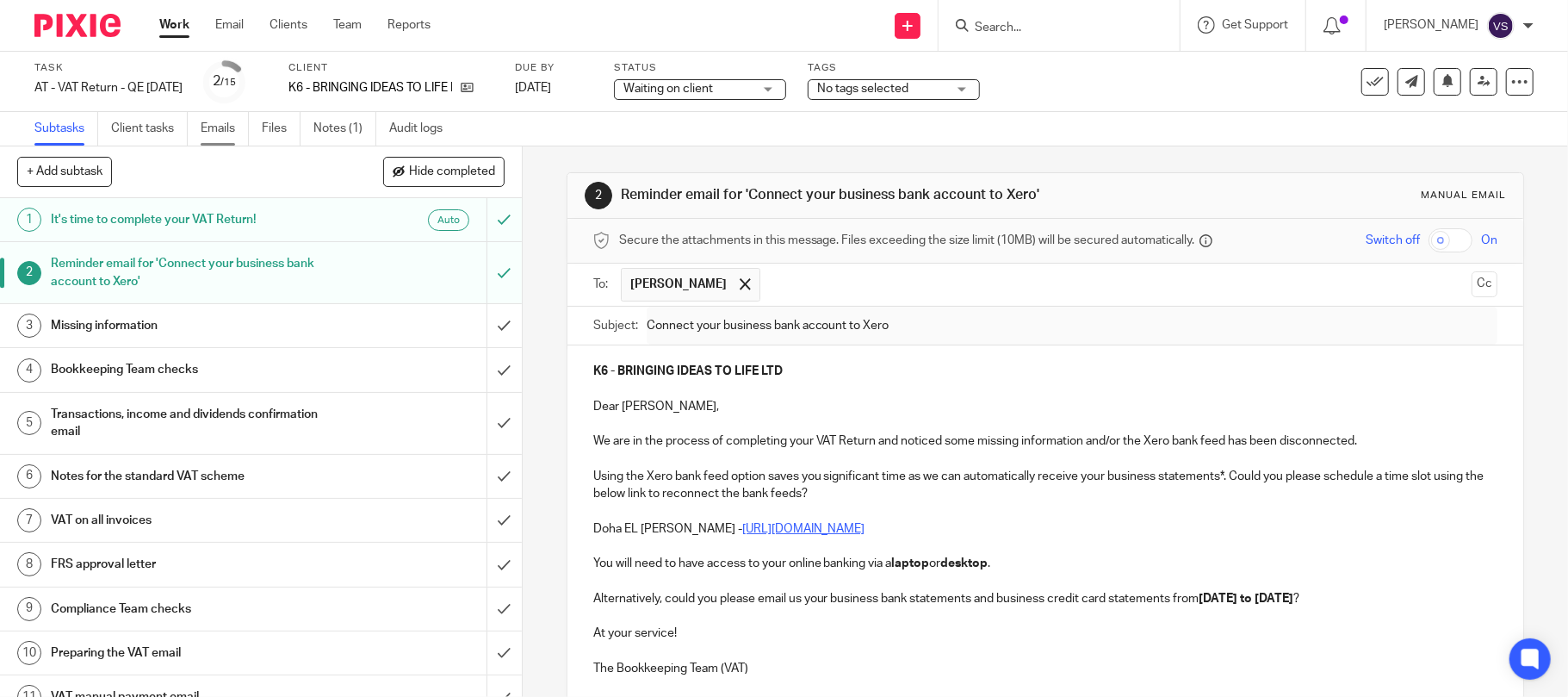
click at [225, 129] on link "Emails" at bounding box center [224, 129] width 48 height 33
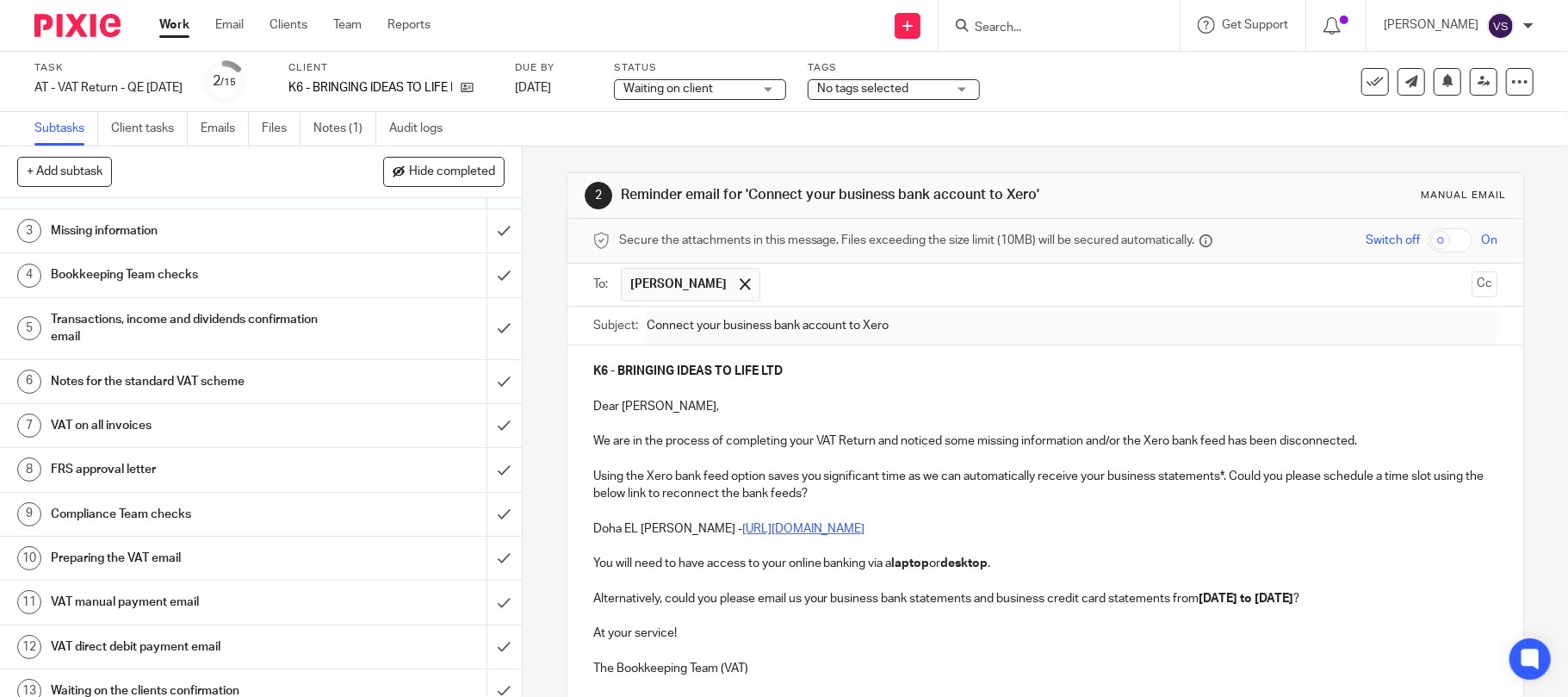
scroll to position [0, 0]
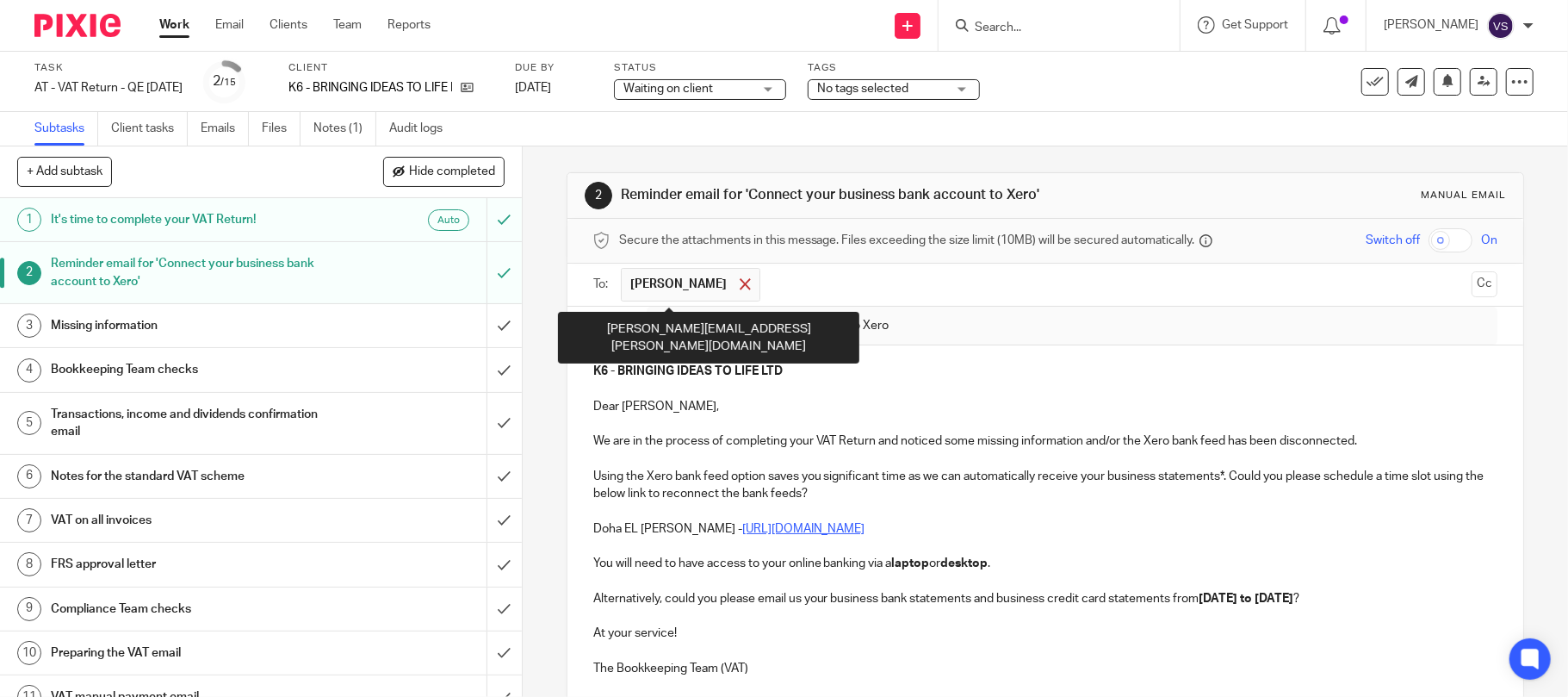
click at [740, 284] on span at bounding box center [745, 284] width 11 height 11
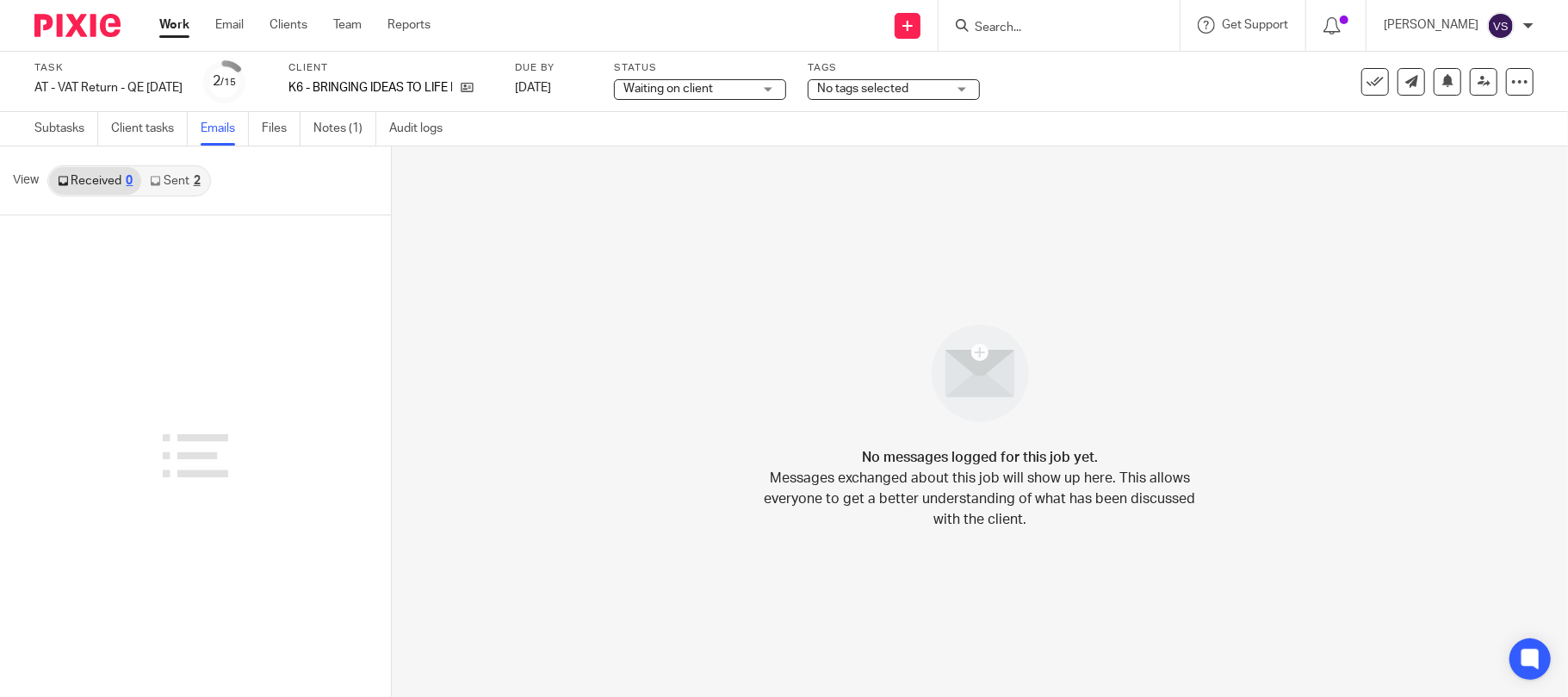
click at [176, 184] on link "Sent 2" at bounding box center [174, 181] width 67 height 28
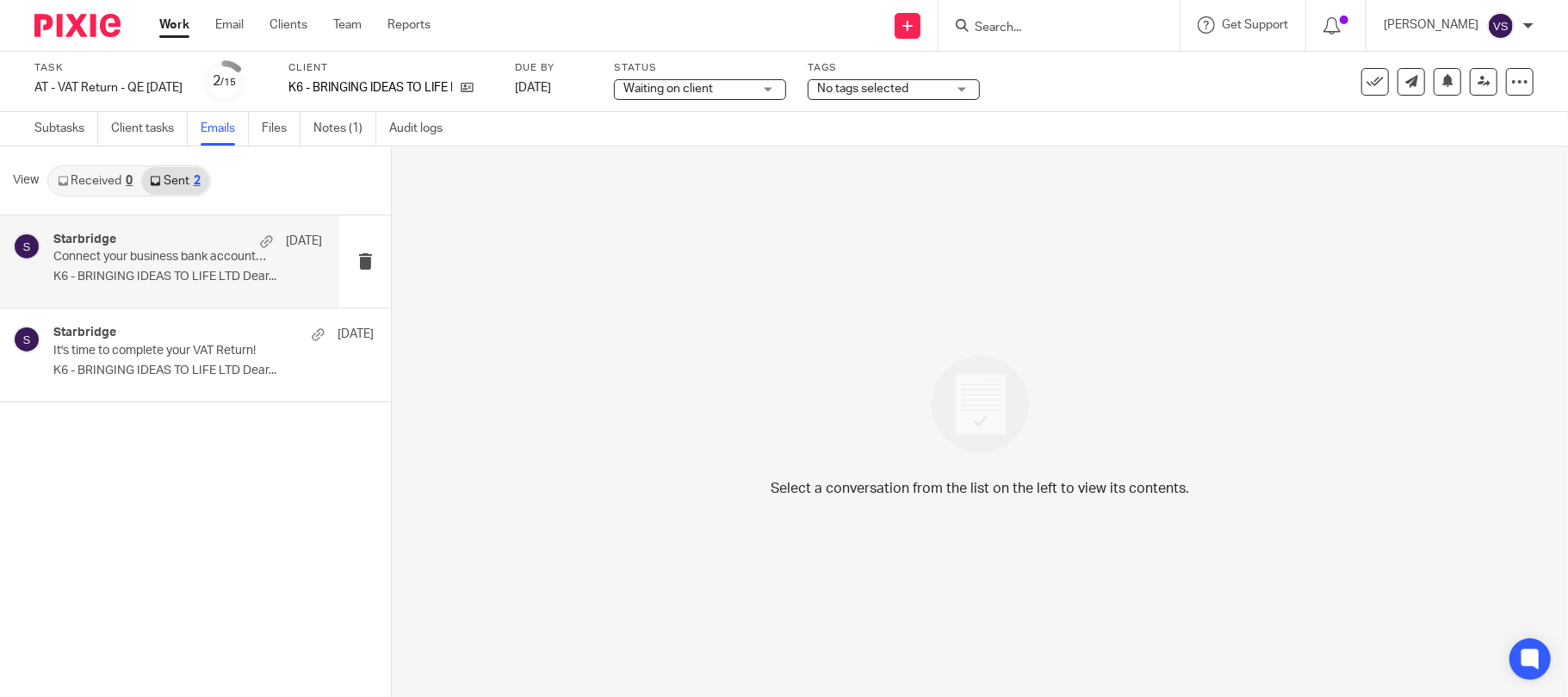
click at [170, 252] on p "Connect your business bank account to Xero" at bounding box center [161, 257] width 215 height 15
